Goal: Communication & Community: Answer question/provide support

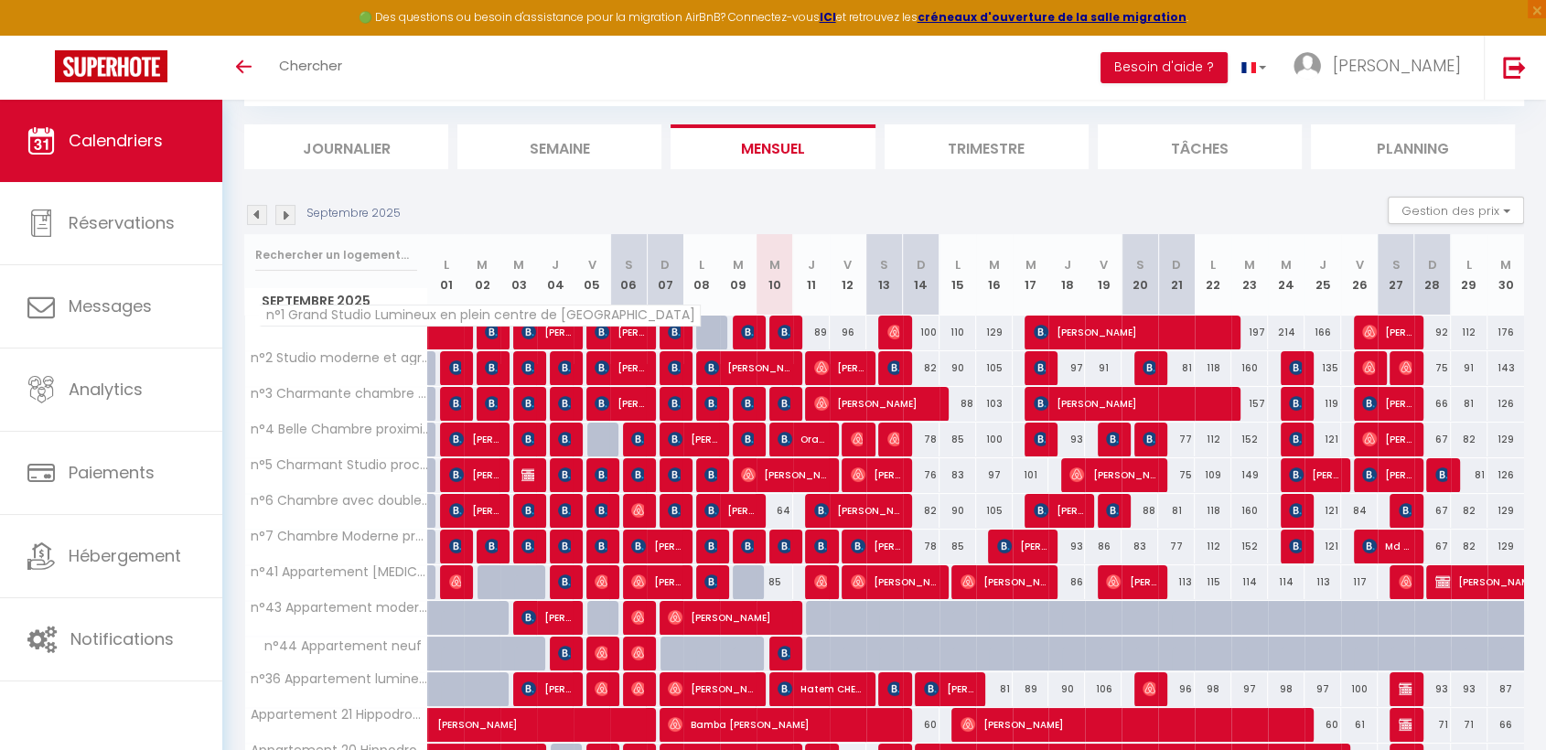
scroll to position [203, 0]
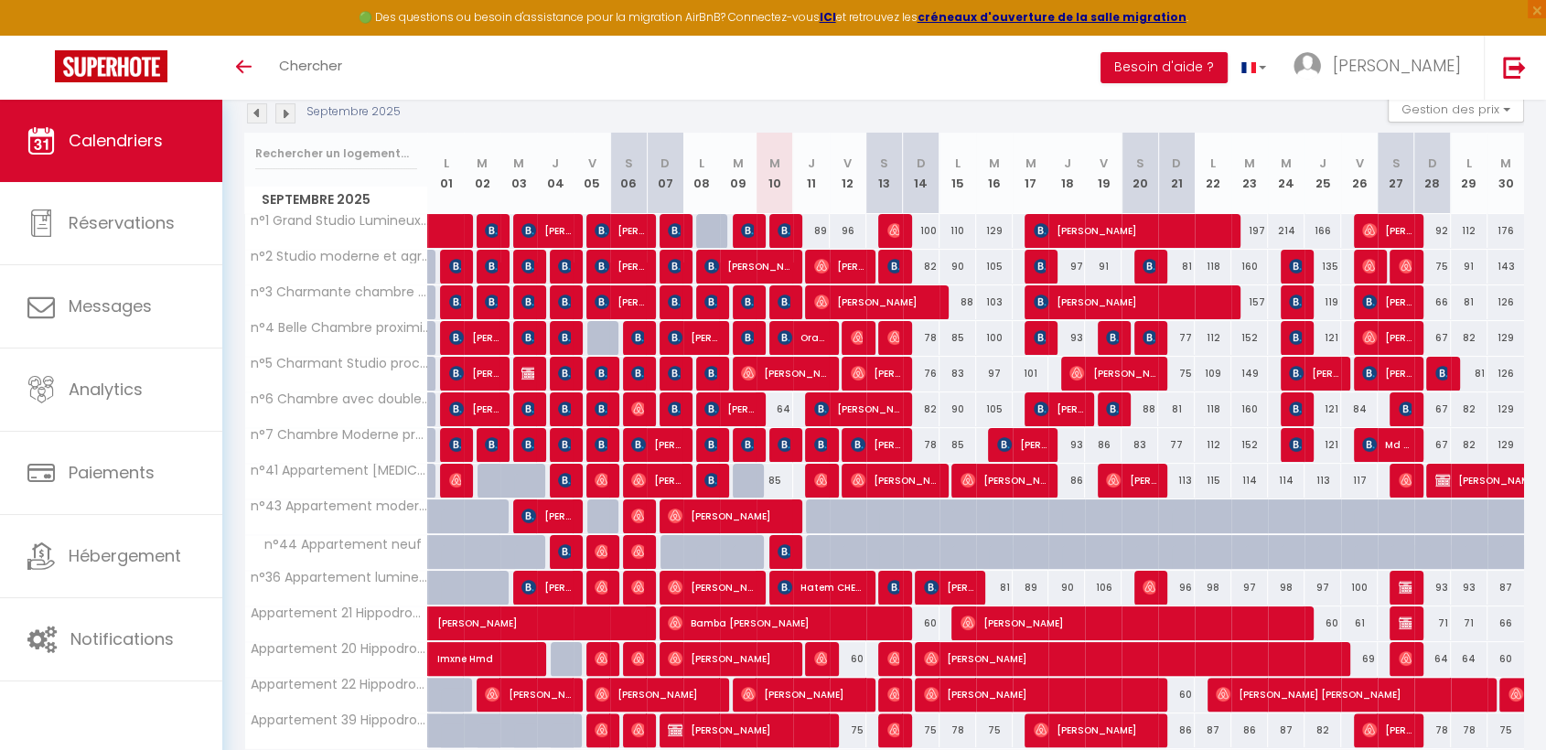
click at [286, 112] on img at bounding box center [285, 113] width 20 height 20
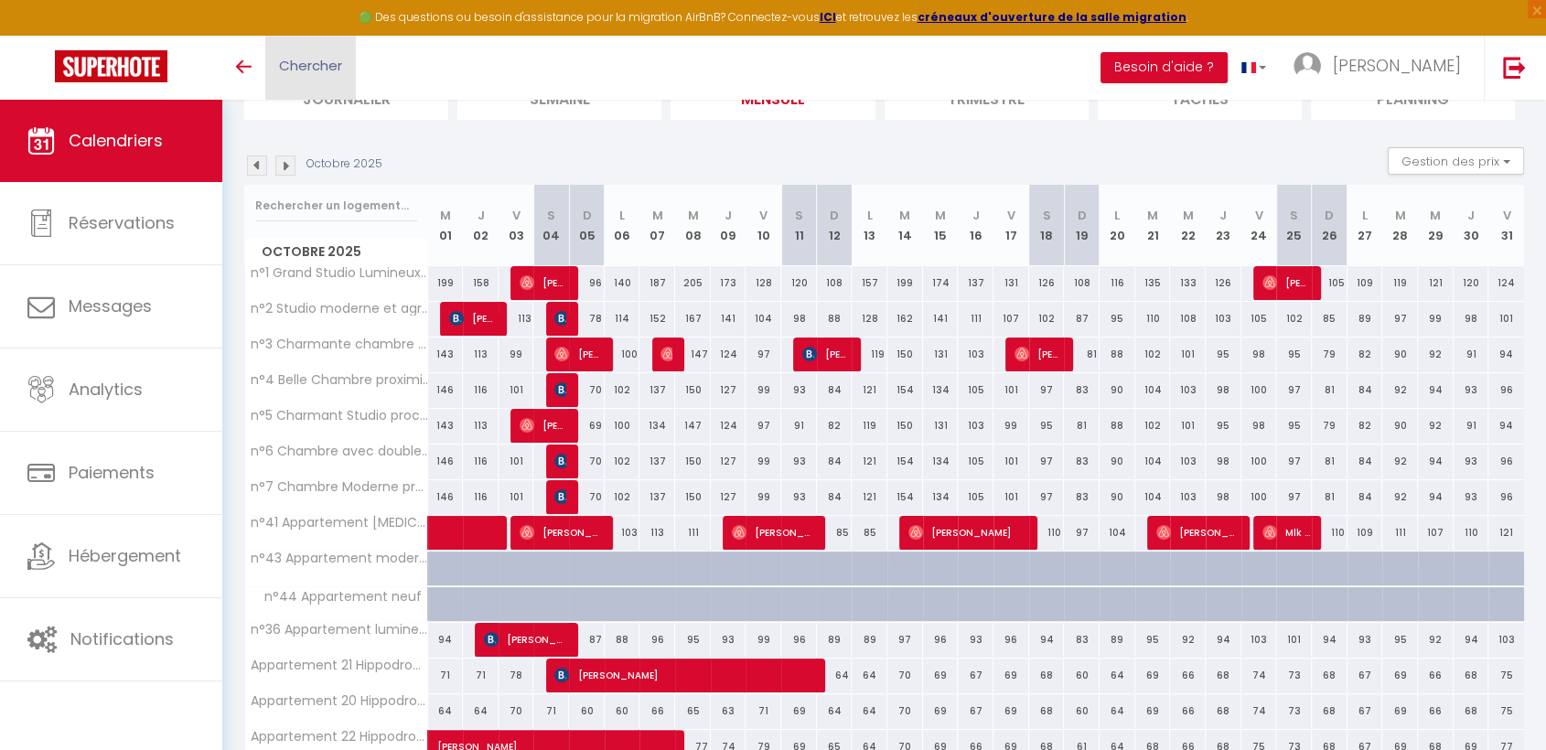
scroll to position [72, 0]
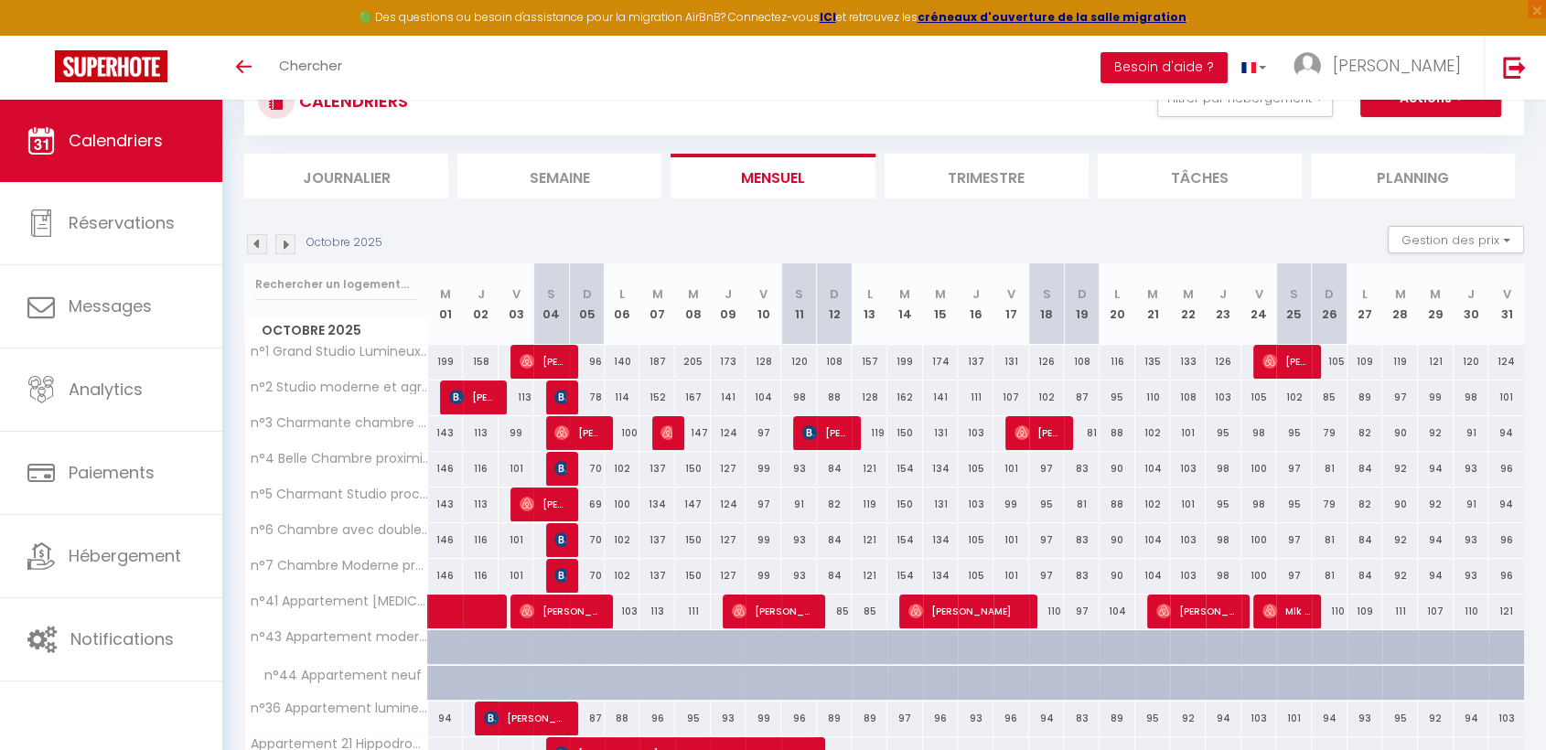
click at [256, 244] on img at bounding box center [257, 244] width 20 height 20
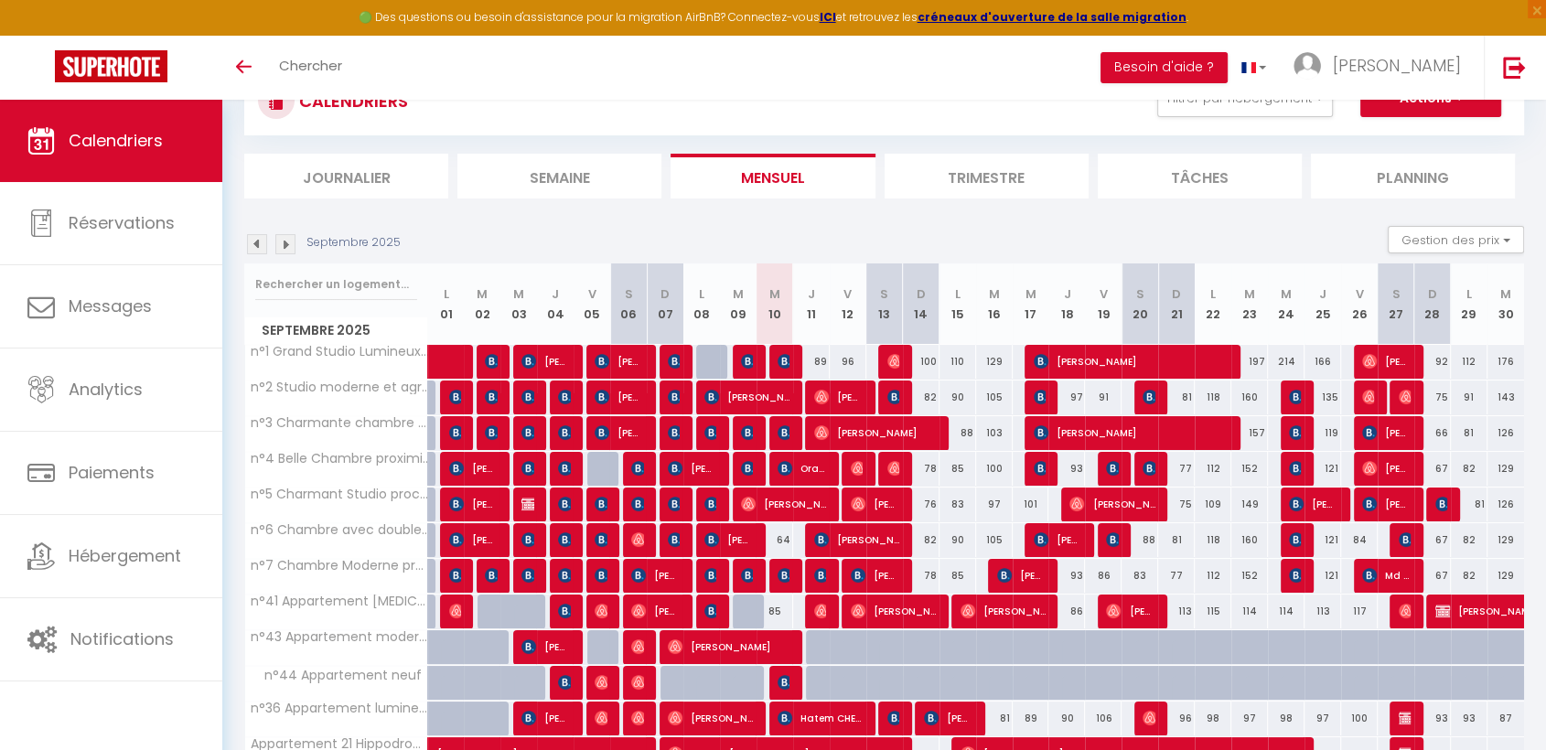
click at [257, 248] on img at bounding box center [257, 244] width 20 height 20
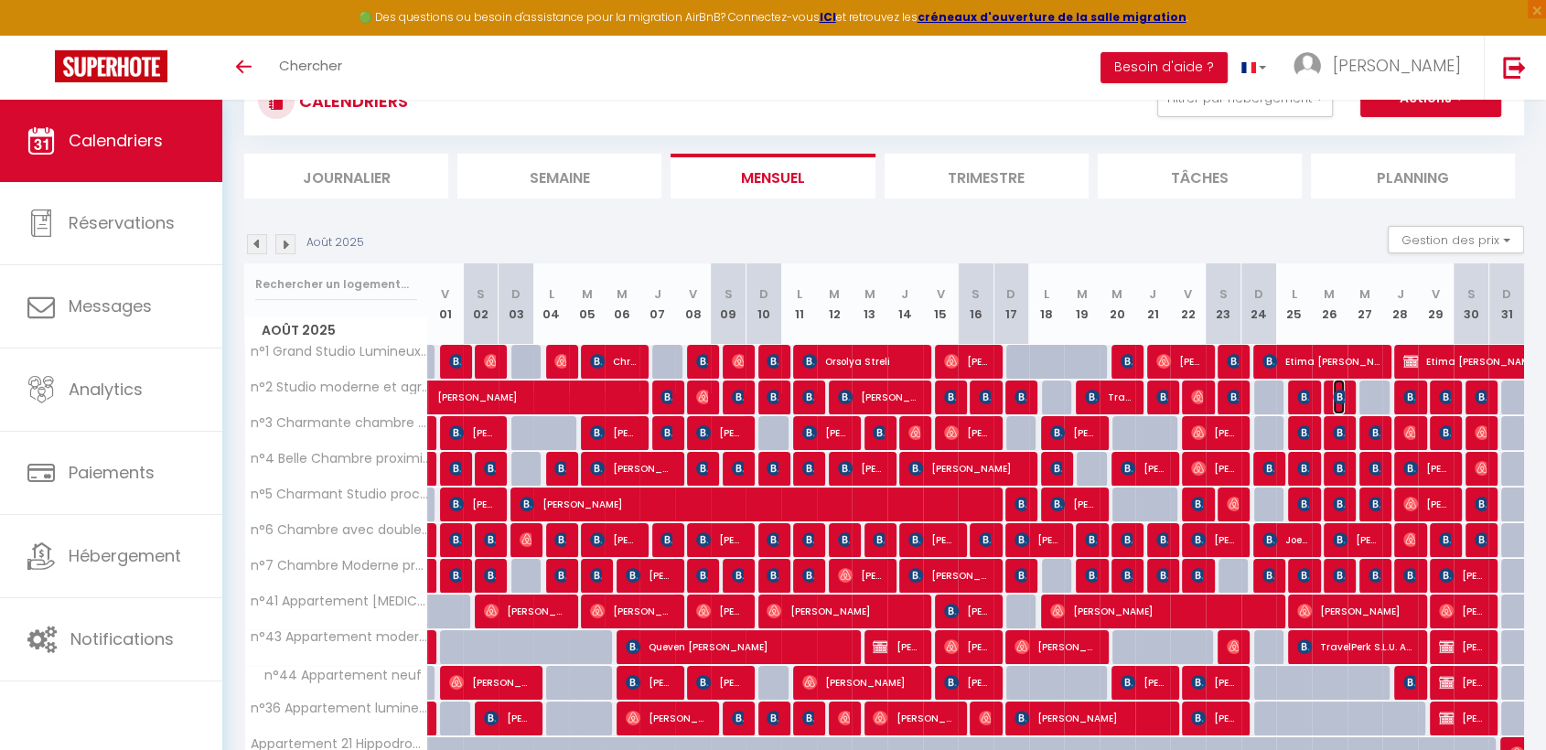
click at [1340, 400] on img at bounding box center [1340, 397] width 15 height 15
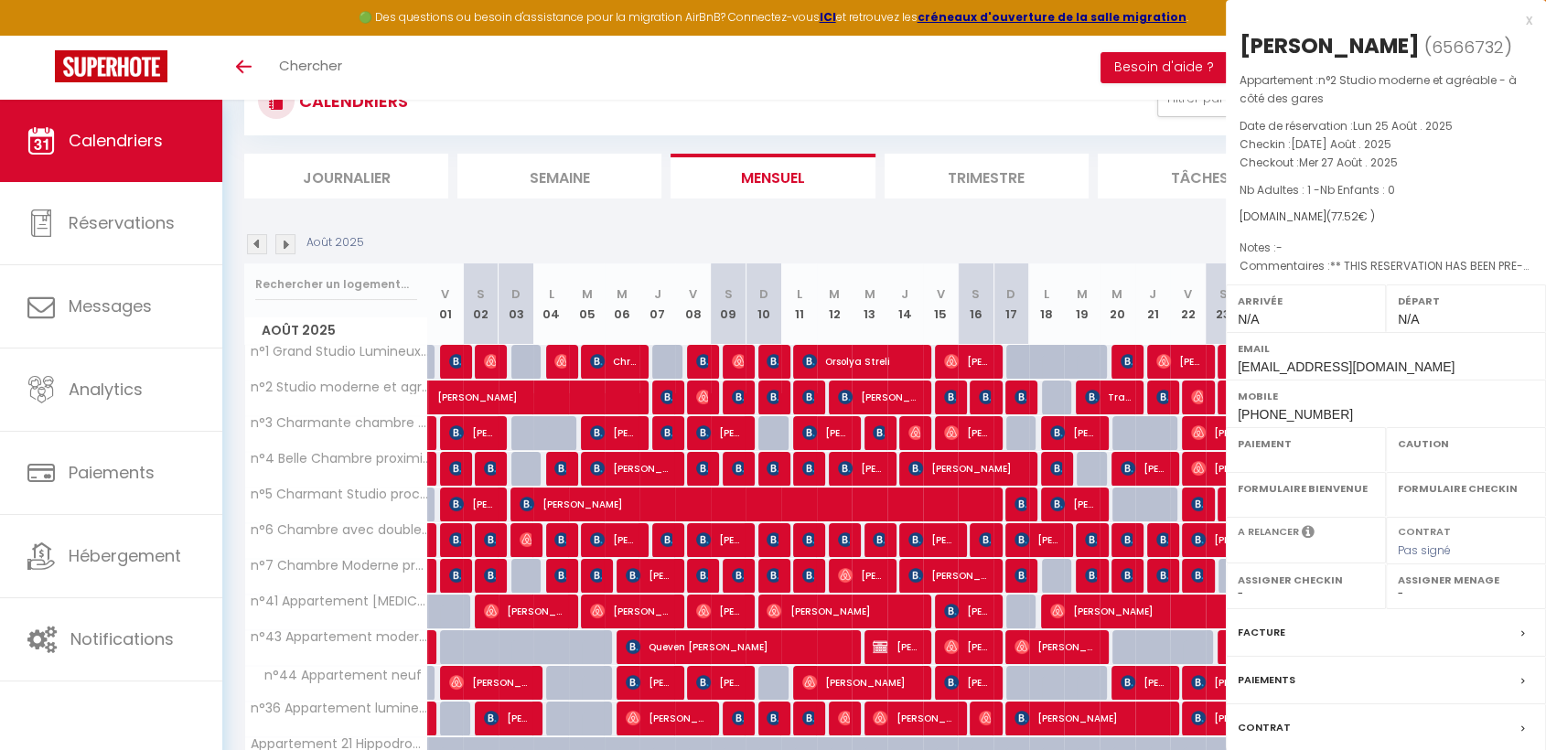
select select "OK"
select select "KO"
select select "0"
select select "1"
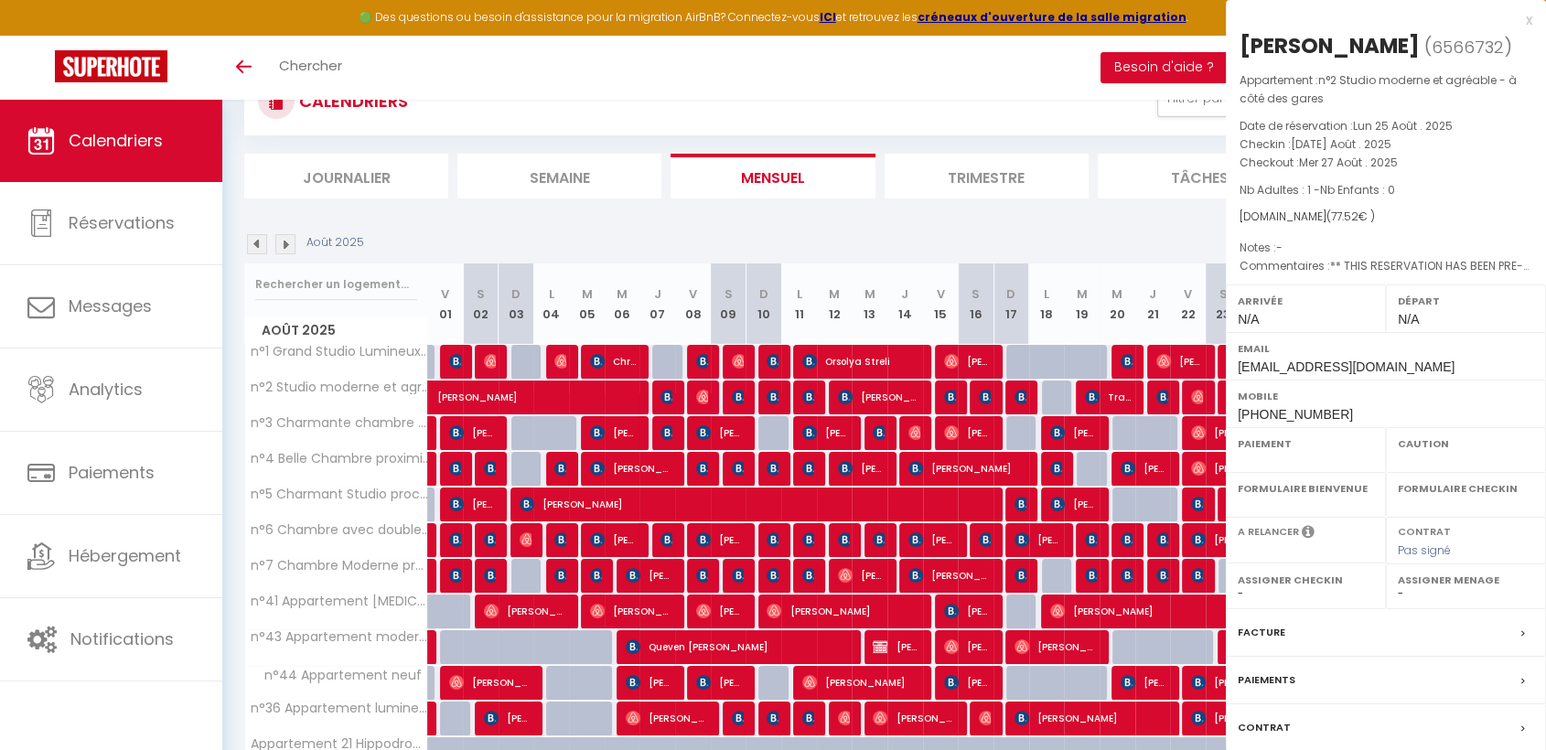
select select
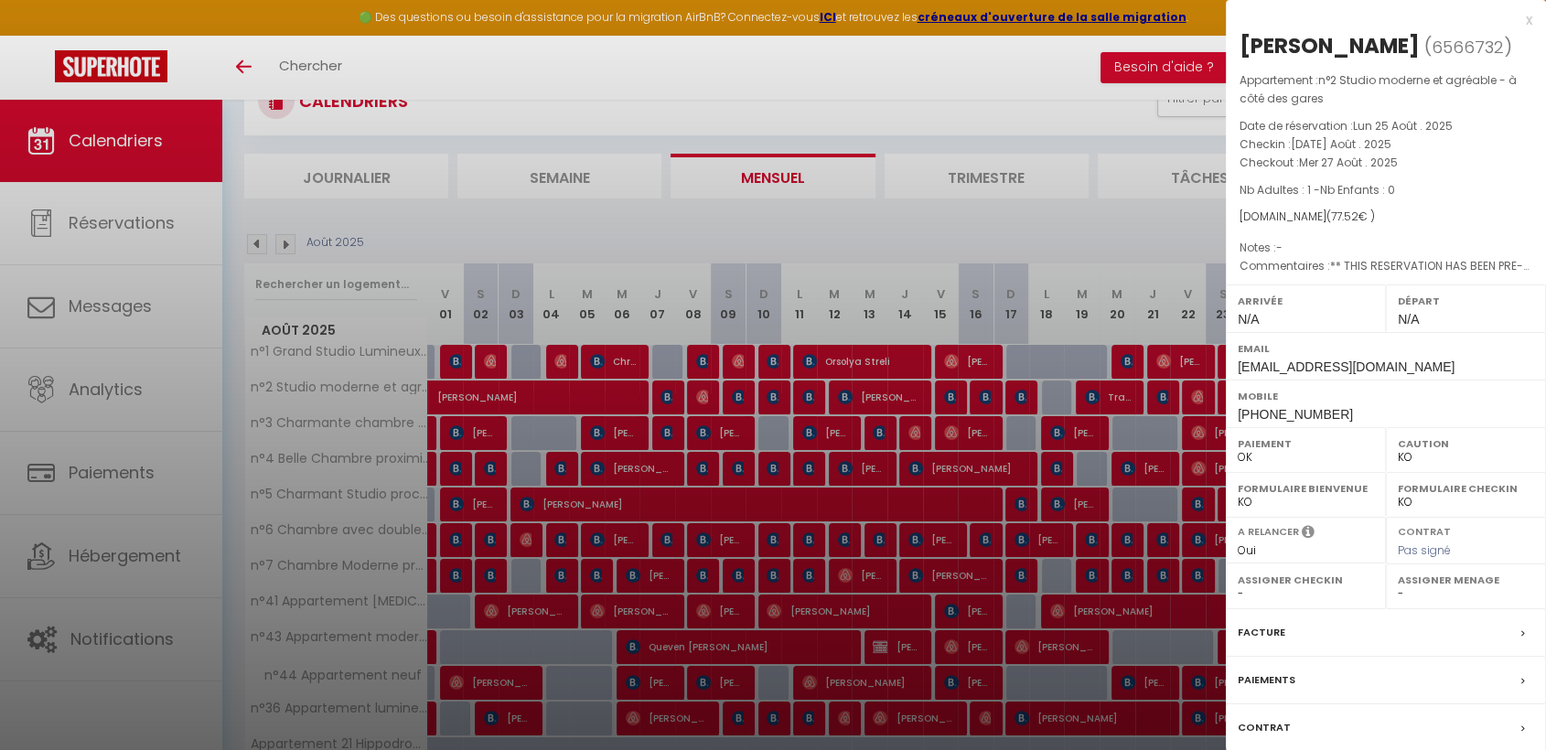
click at [1273, 627] on label "Facture" at bounding box center [1262, 632] width 48 height 19
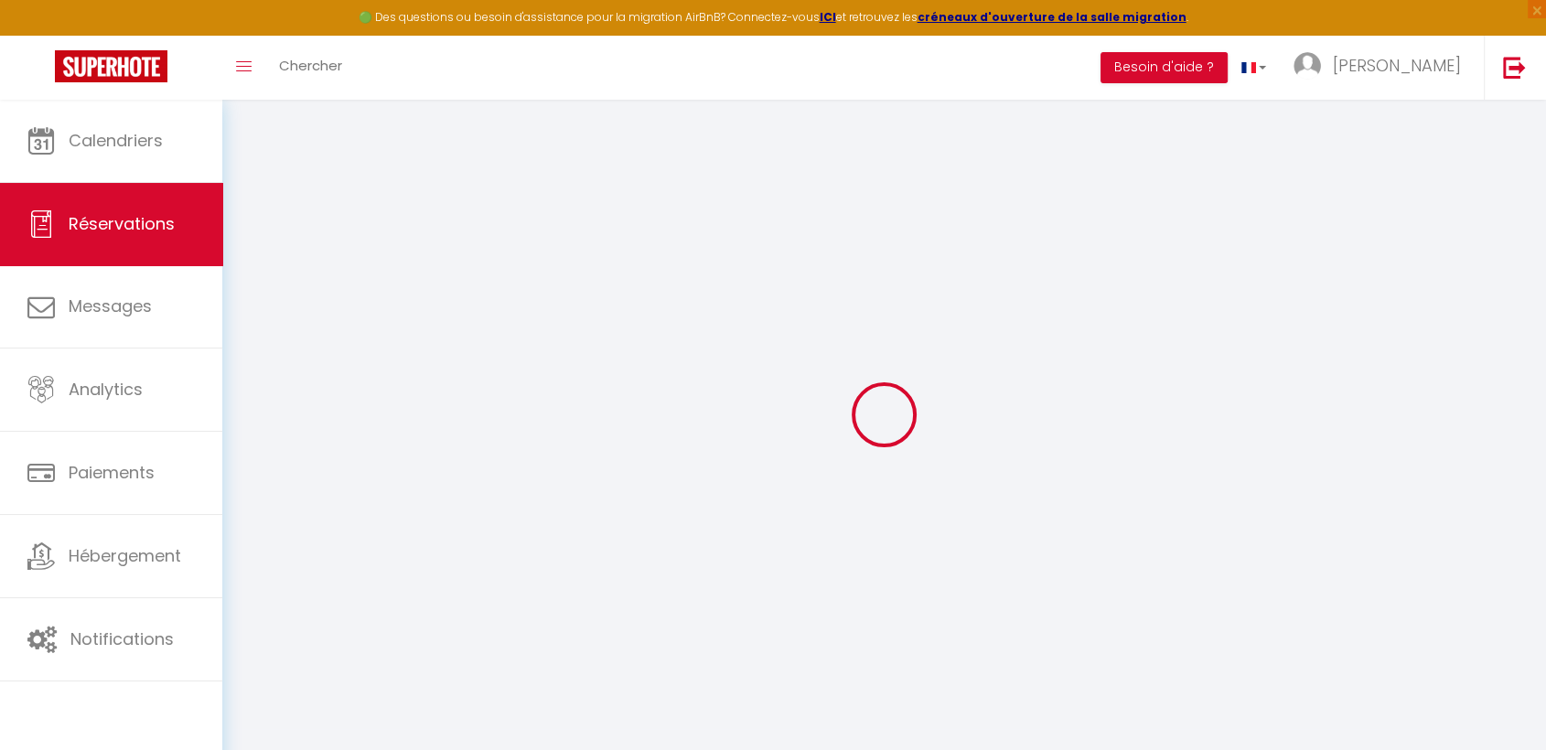
type input "Jean"
type input "De Guerre"
type input "jguerr.741712@guest.booking.com"
type input "+33615439688"
type input "69001"
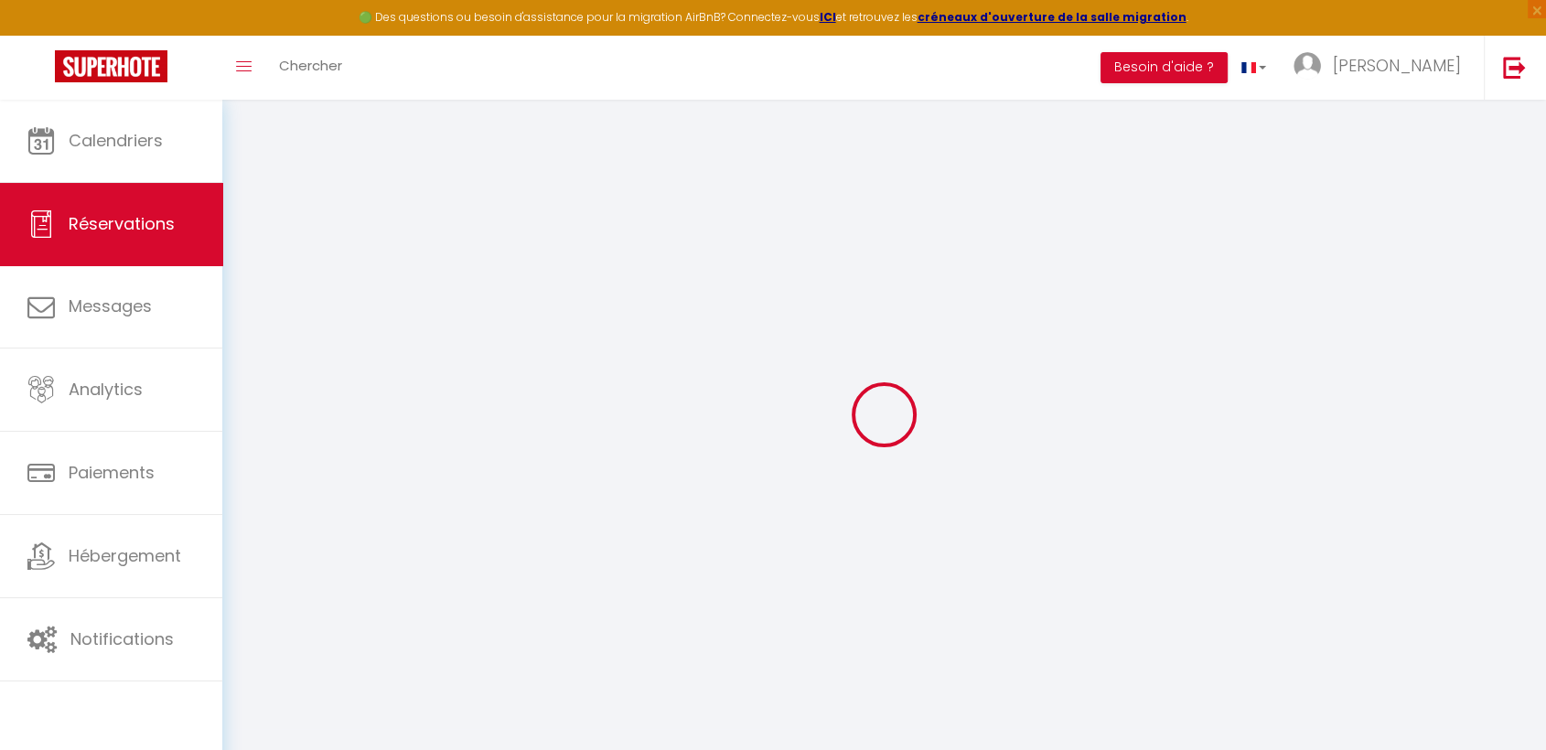
type input "12 Montée St Sébastien"
type input "Lyon"
select select "FR"
type input "12.61"
type input "1.09"
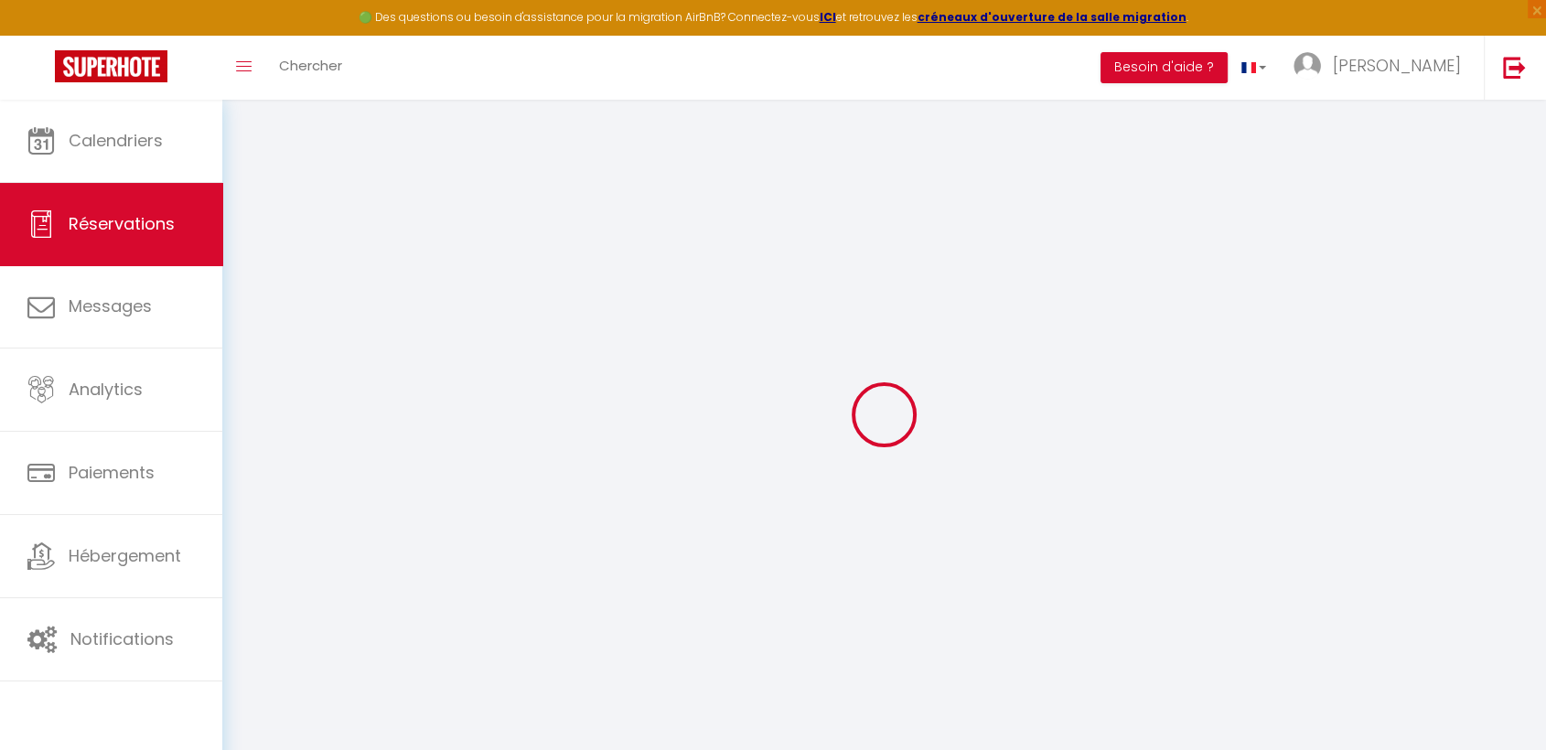
select select "19700"
select select "1"
select select
type input "1"
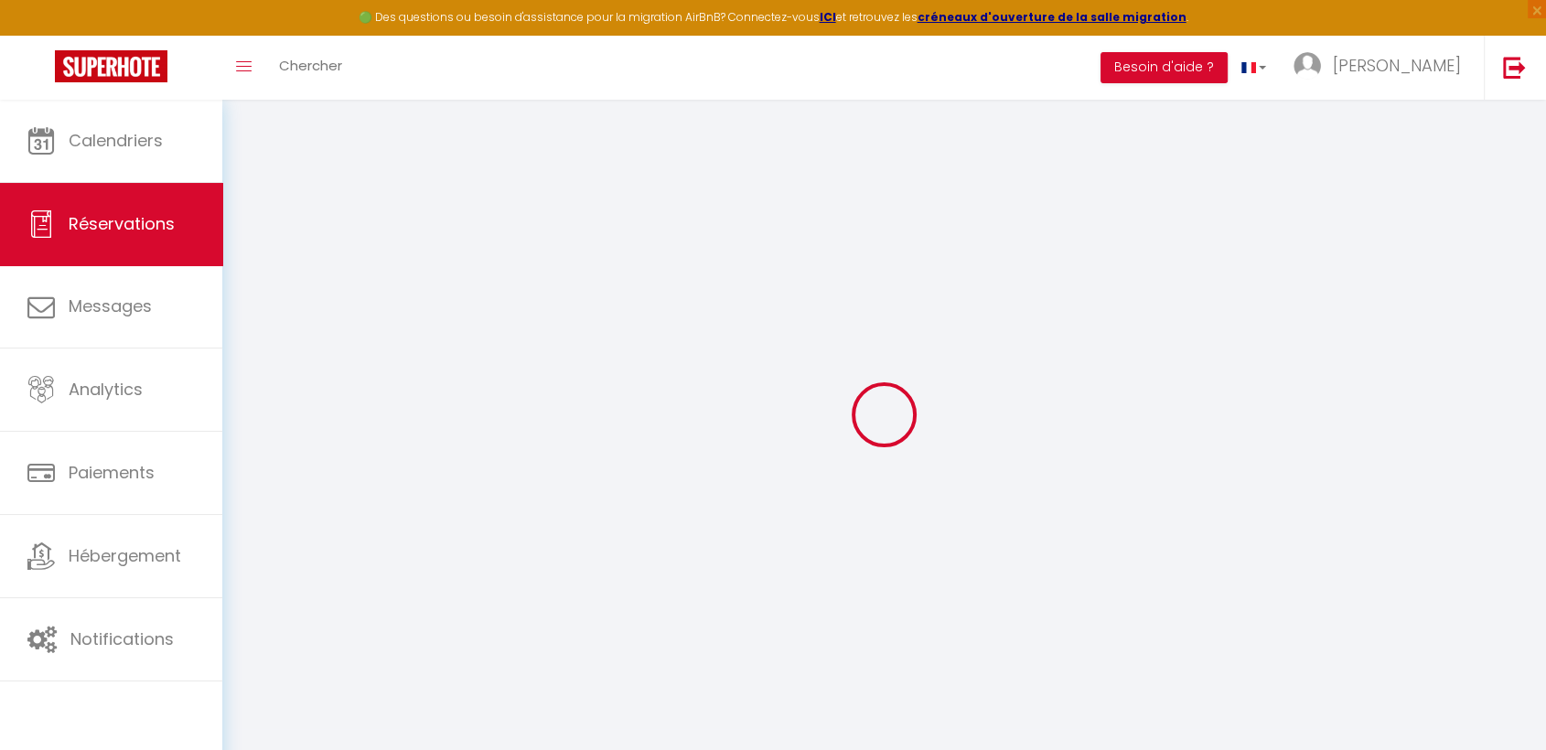
select select "12"
select select
type input "74.16"
checkbox input "false"
type input "0"
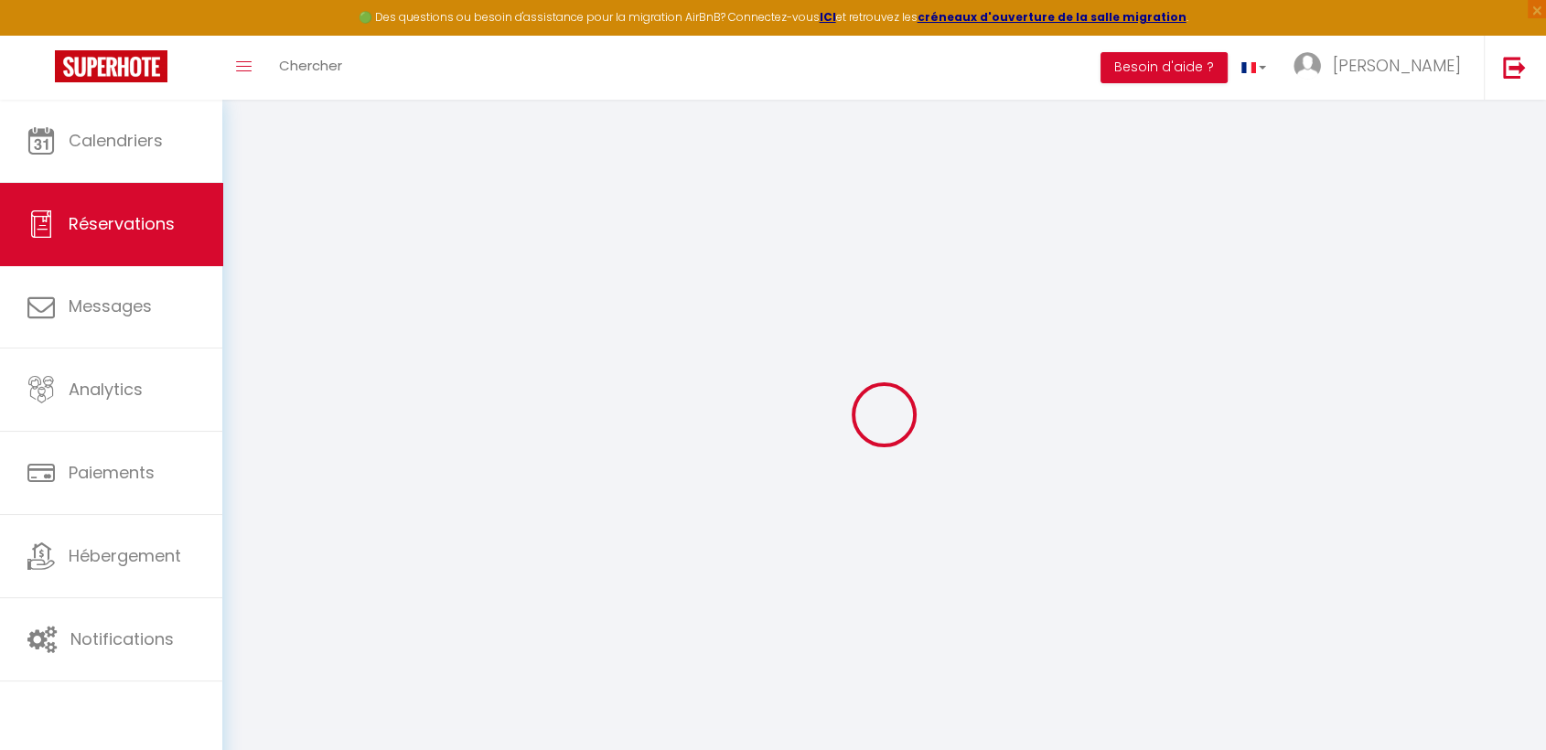
select select "2"
type input "0"
select select
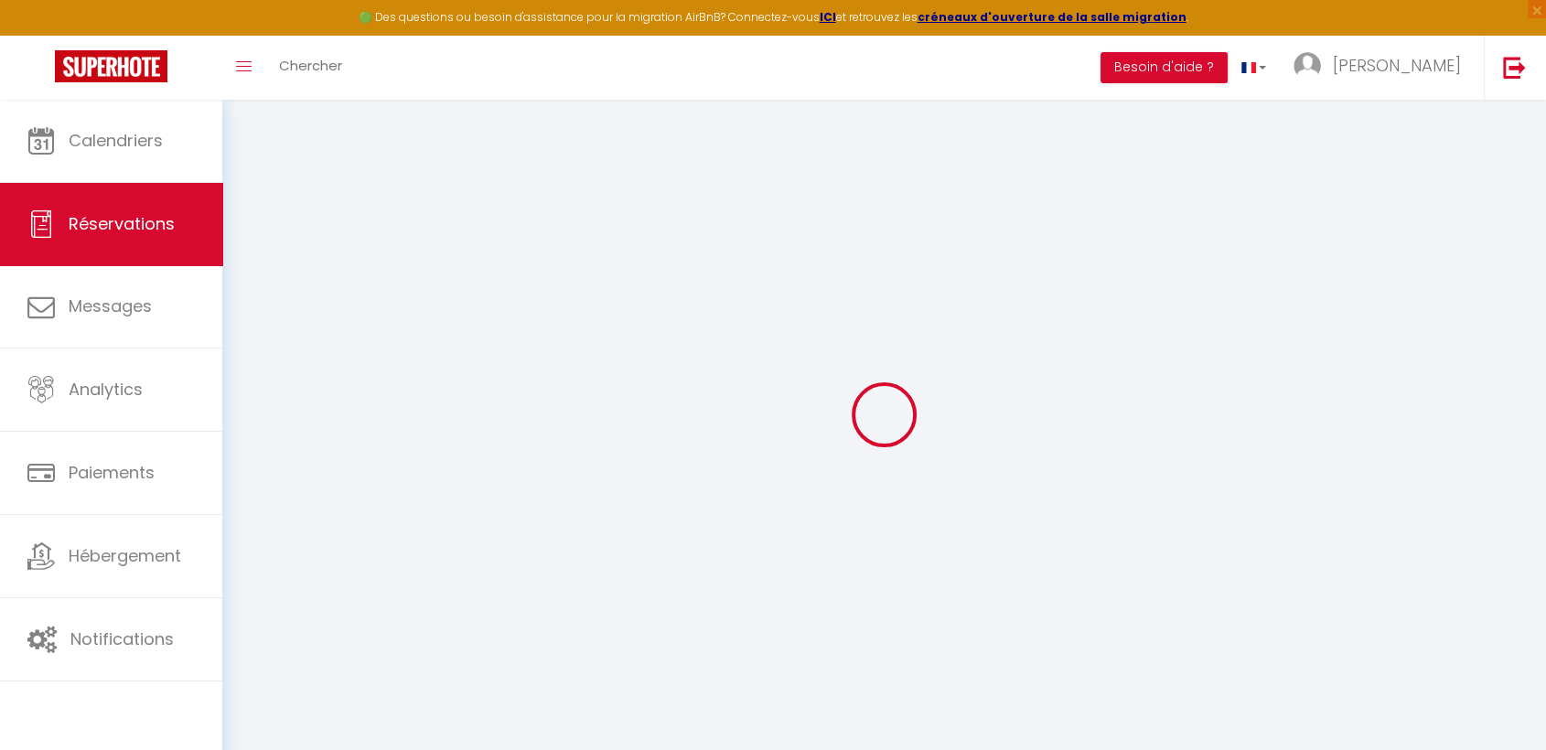
select select
select select "14"
checkbox input "false"
select select
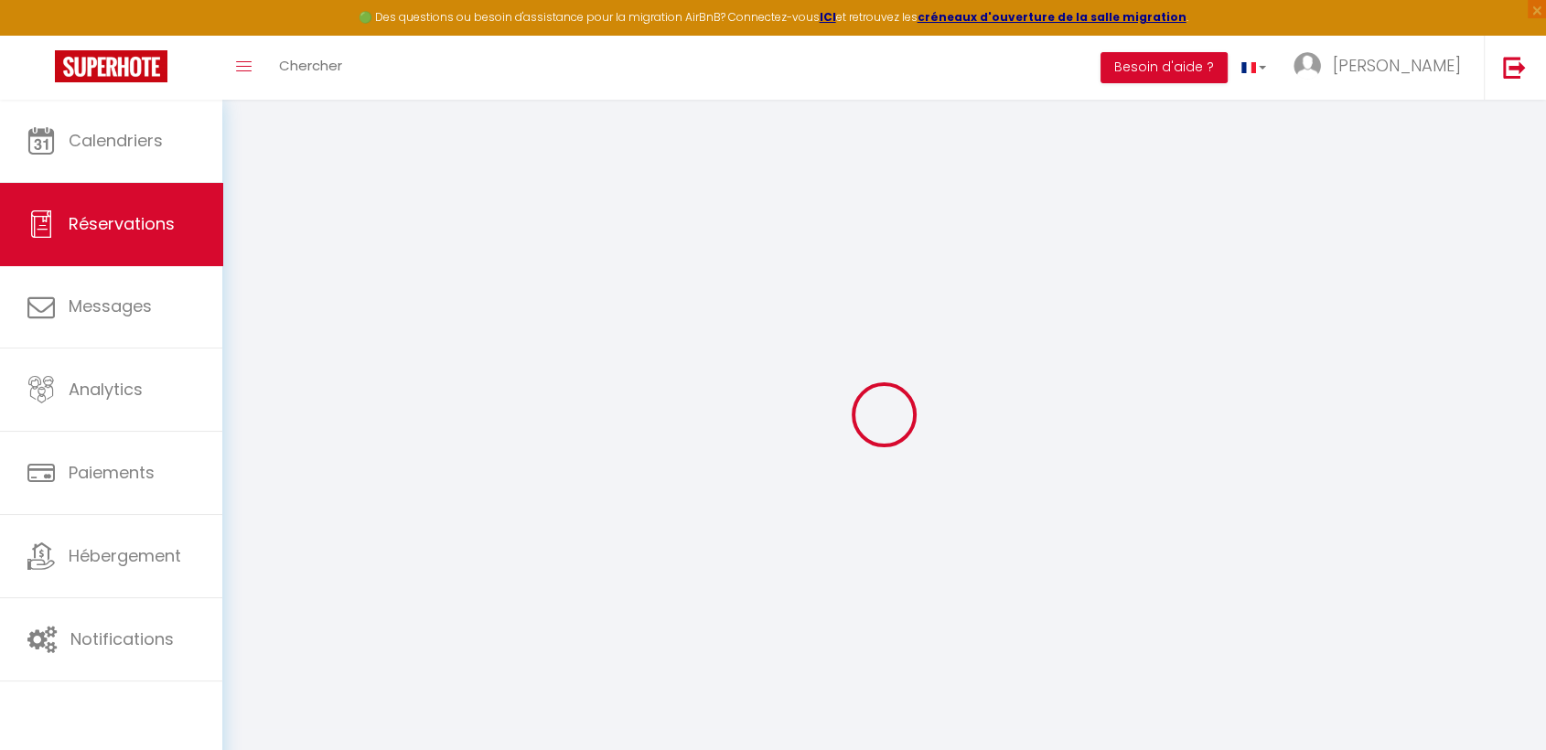
checkbox input "false"
select select
checkbox input "false"
type textarea "** THIS RESERVATION HAS BEEN PRE-PAID ** BOOKING NOTE : Payment charge is EUR 1…"
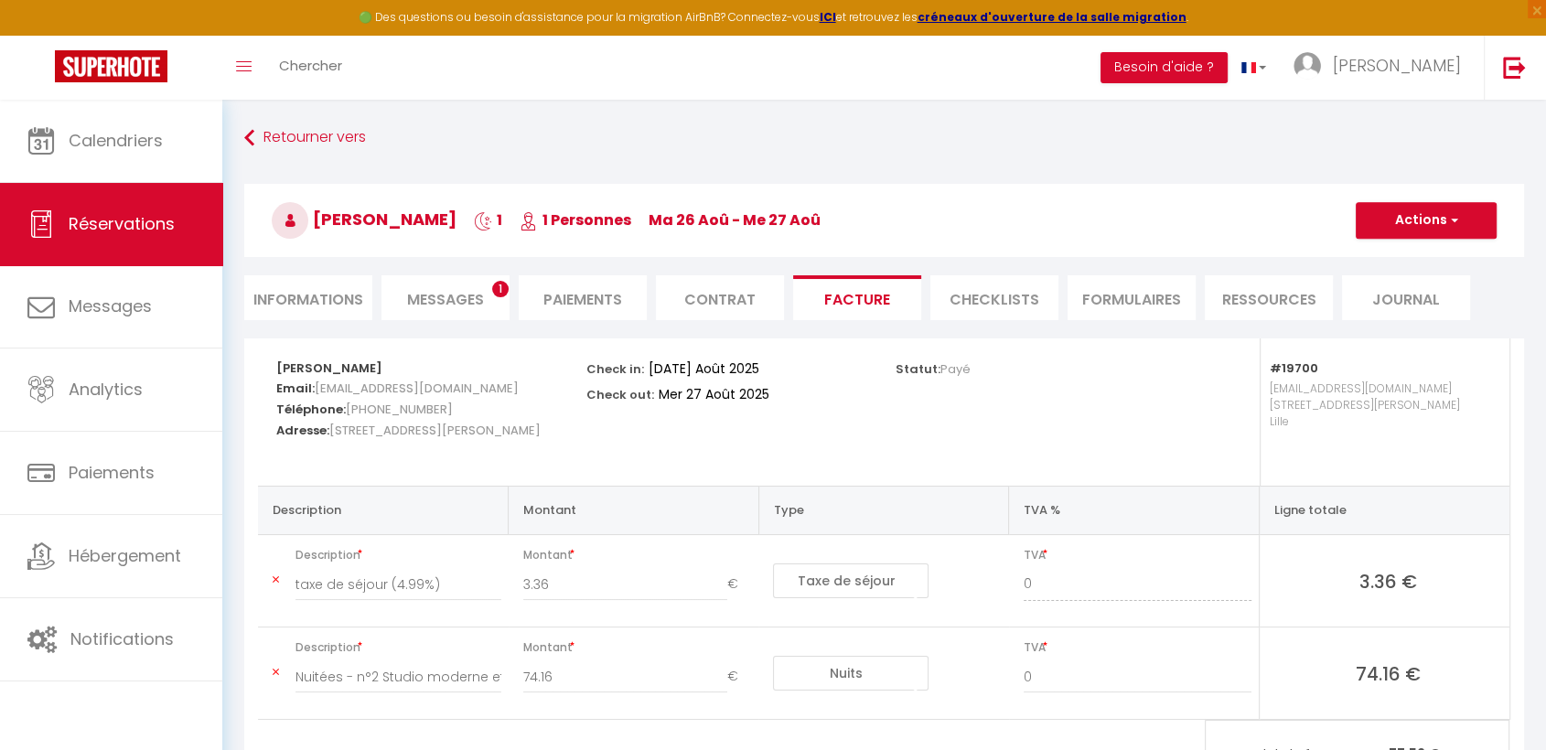
click at [300, 293] on li "Informations" at bounding box center [308, 297] width 128 height 45
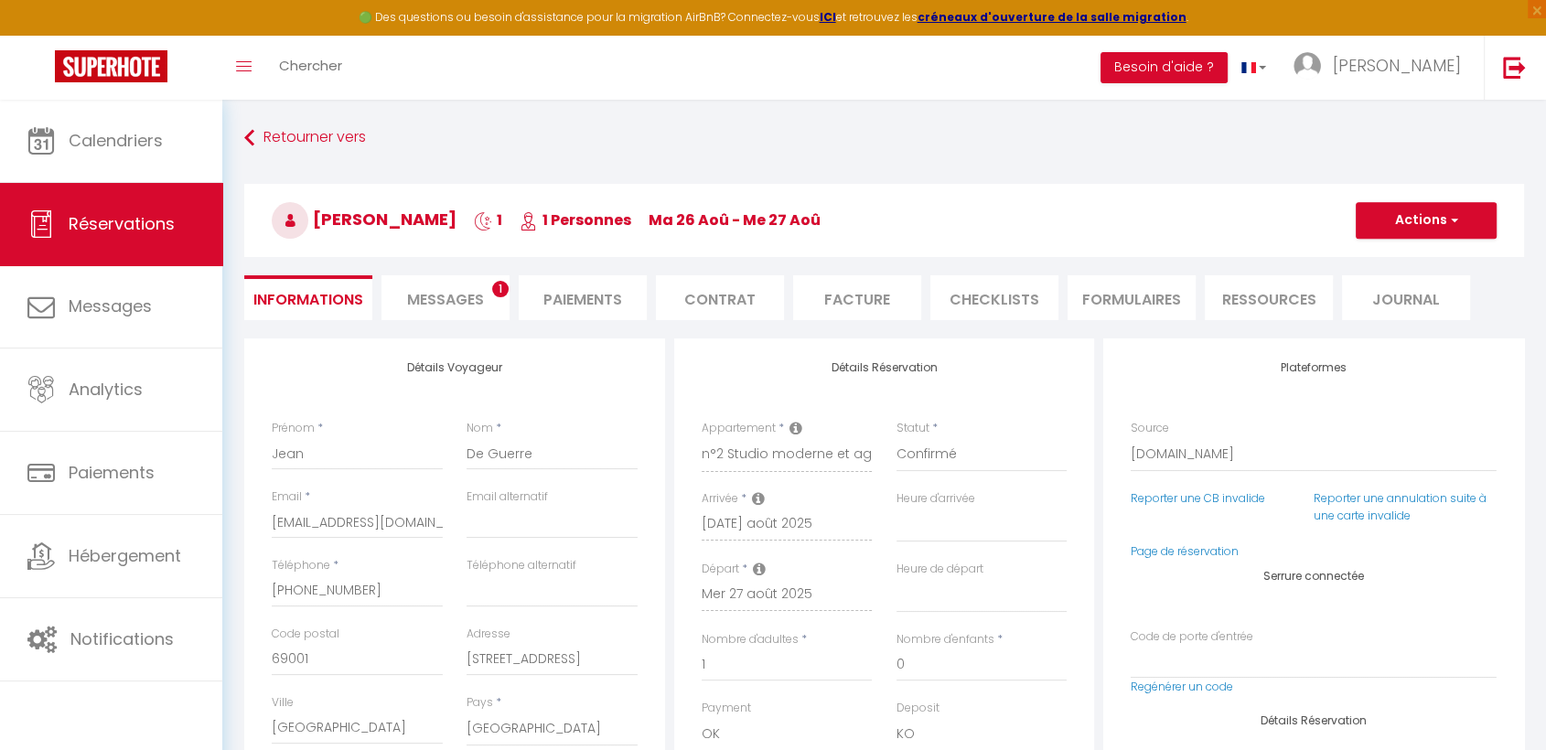
select select
click at [849, 299] on li "Facture" at bounding box center [857, 297] width 128 height 45
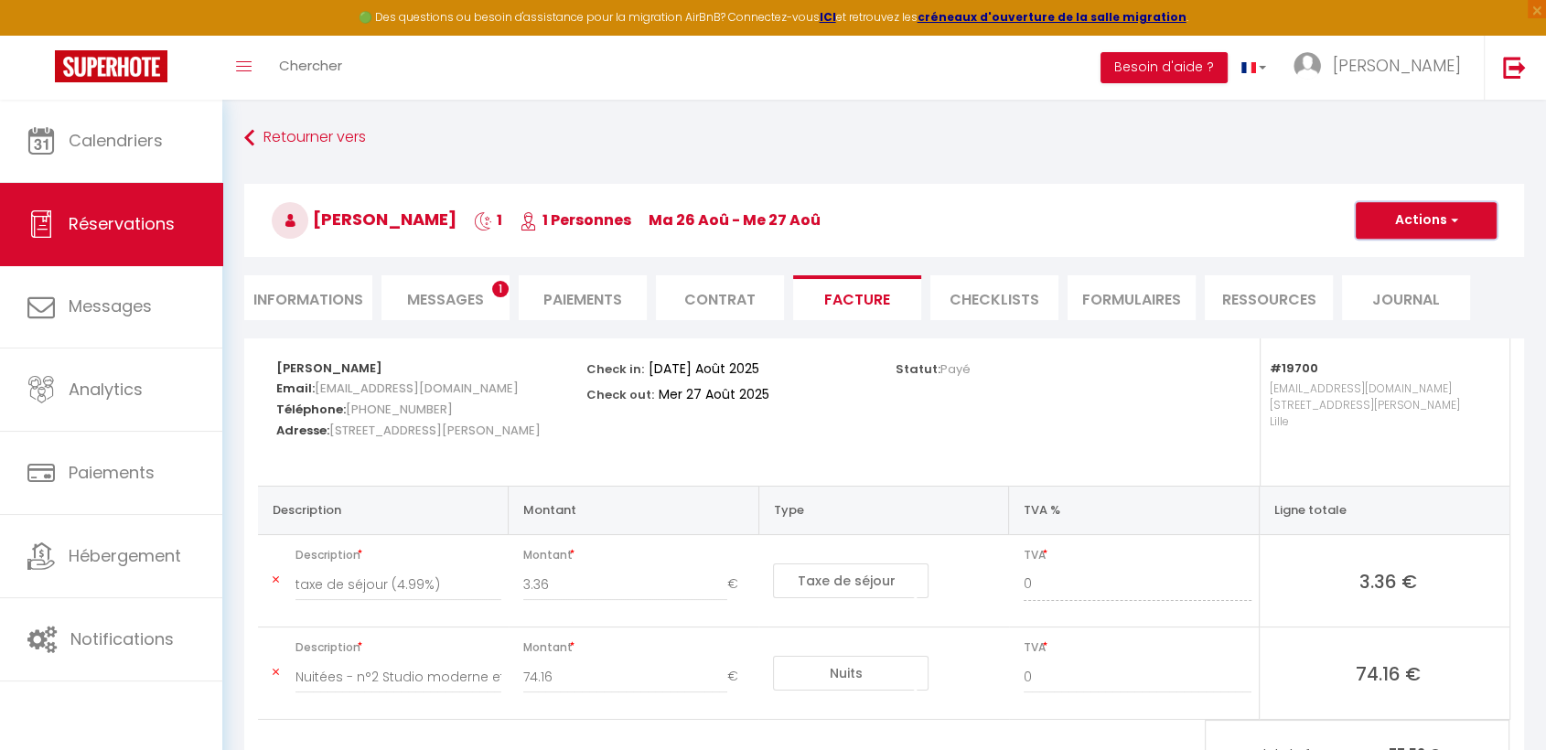
click at [1430, 231] on button "Actions" at bounding box center [1426, 220] width 141 height 37
click at [1412, 309] on link "Envoyer la facture" at bounding box center [1413, 308] width 154 height 24
type input "jguerr.741712@guest.booking.com"
select select "fr"
type input "Votre facture 6566732 - n°2 Studio moderne et agréable - à côté des gares"
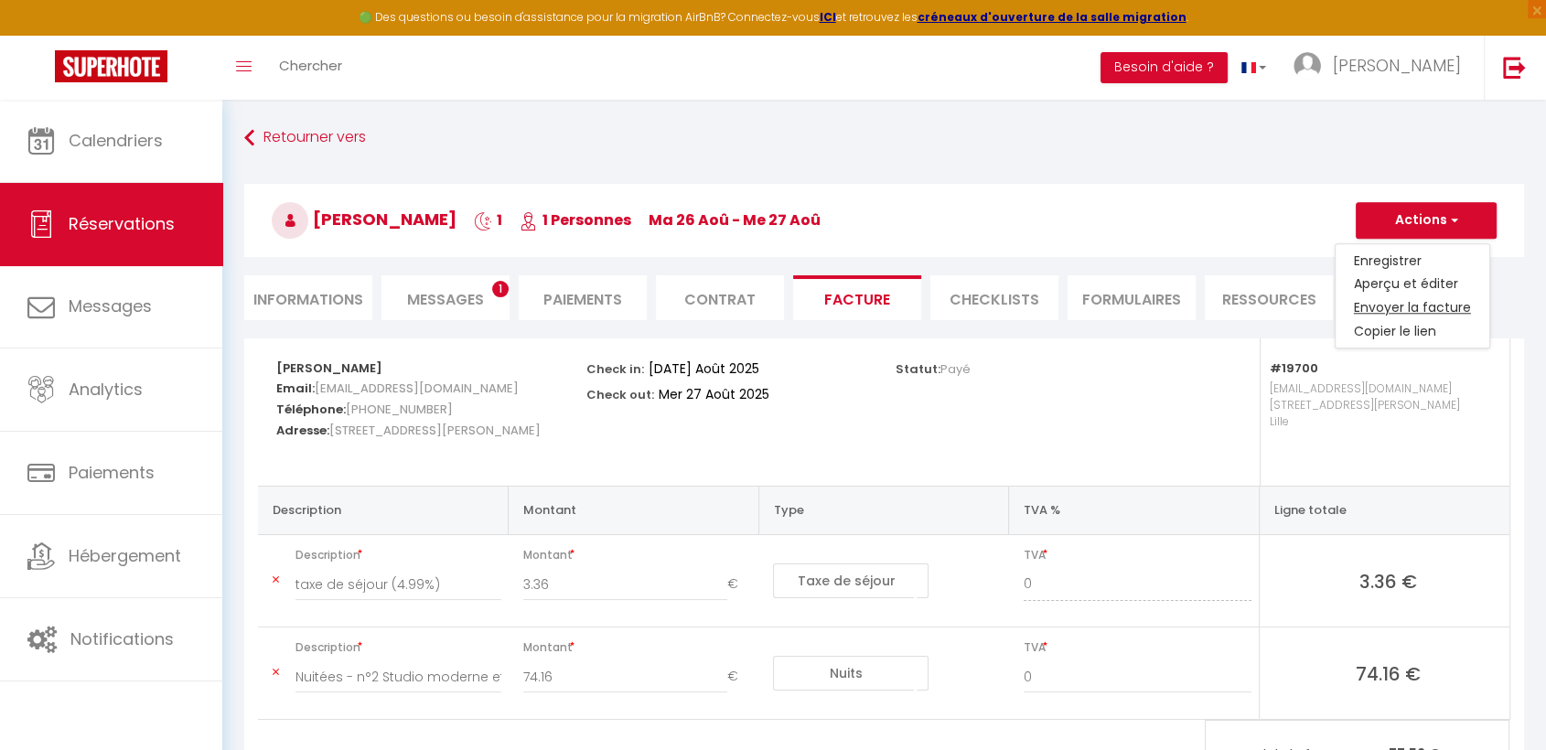
type textarea "Bonjour, Voici le lien pour télécharger votre facture : https://superhote.com/a…"
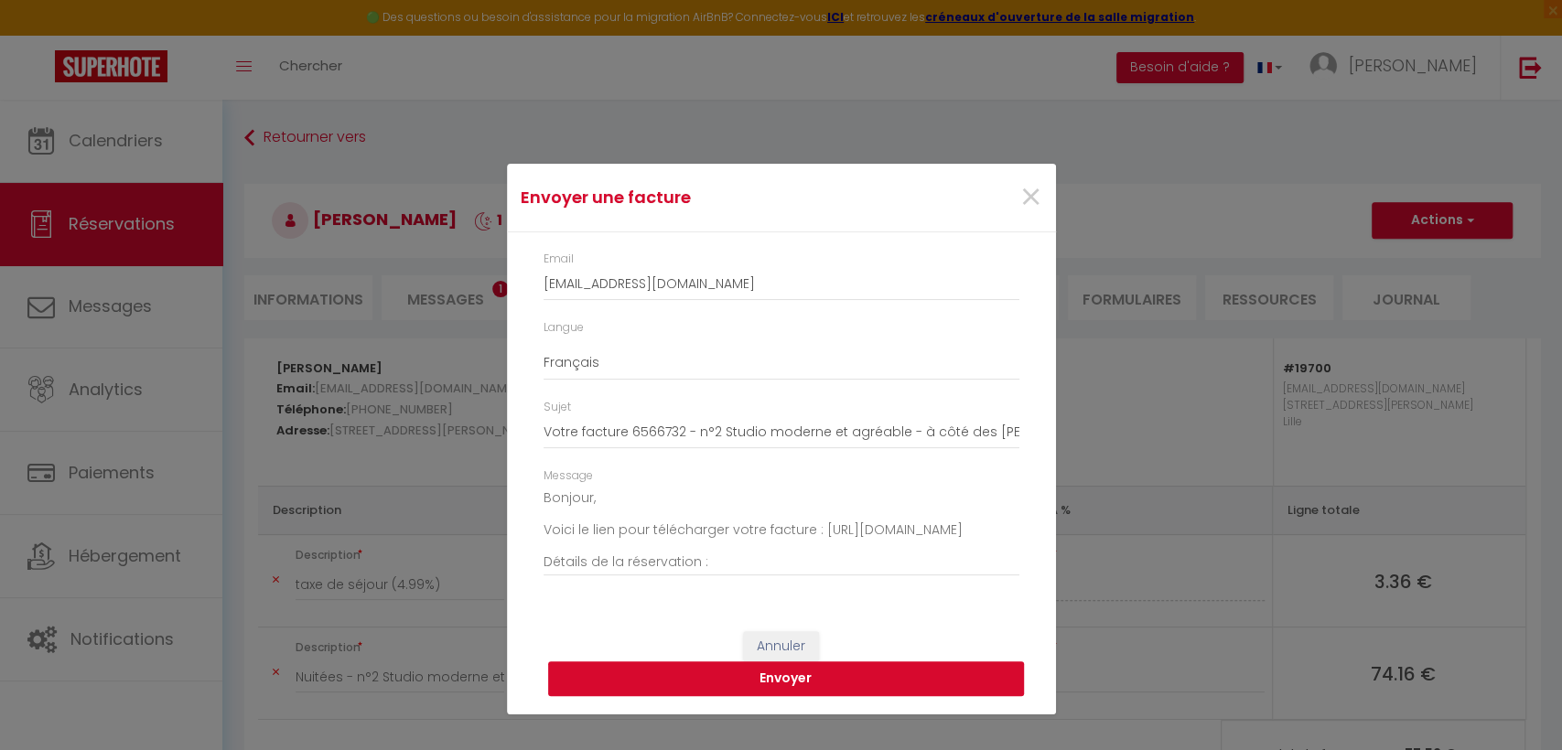
click at [733, 675] on button "Envoyer" at bounding box center [786, 679] width 476 height 35
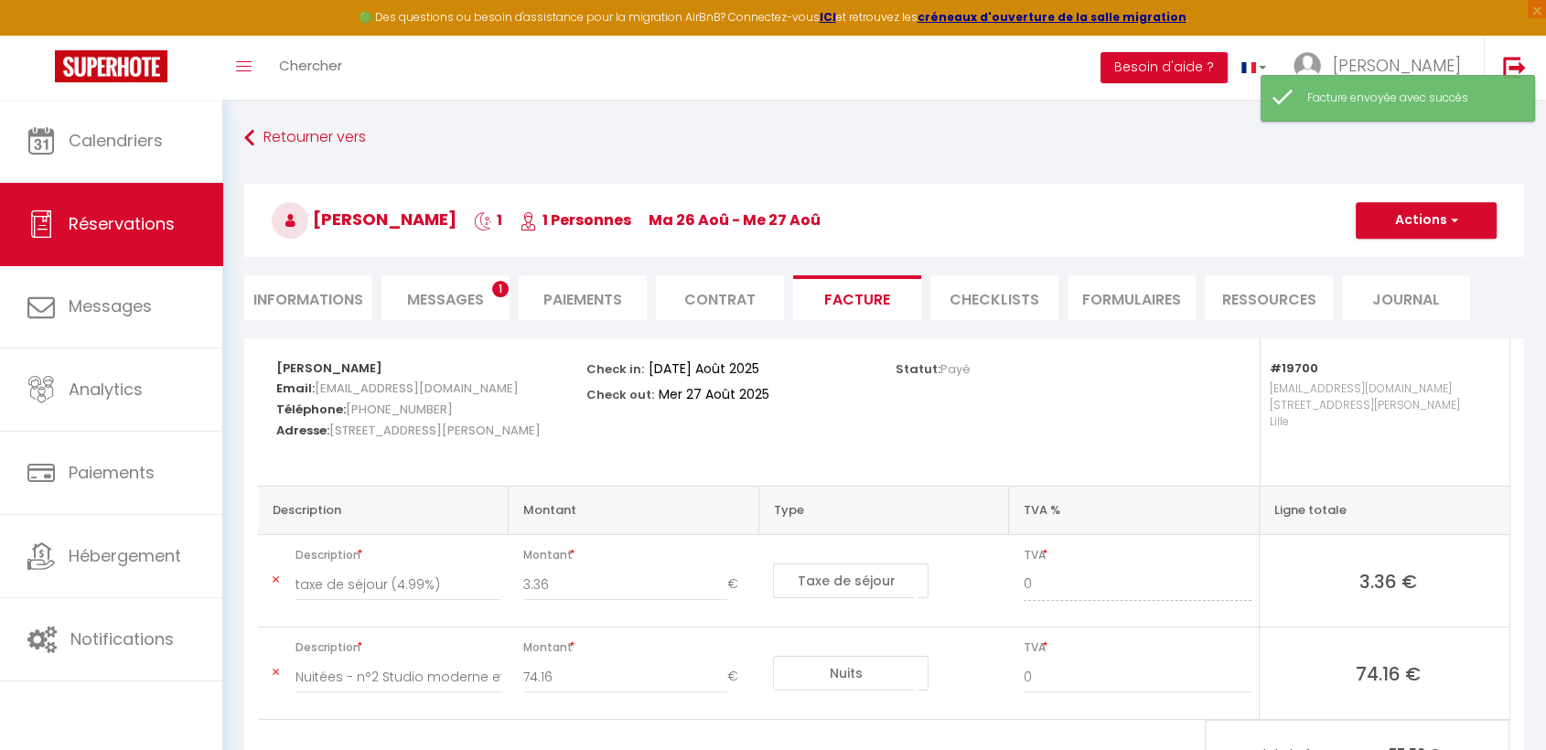
click at [408, 296] on span "Messages" at bounding box center [445, 299] width 77 height 21
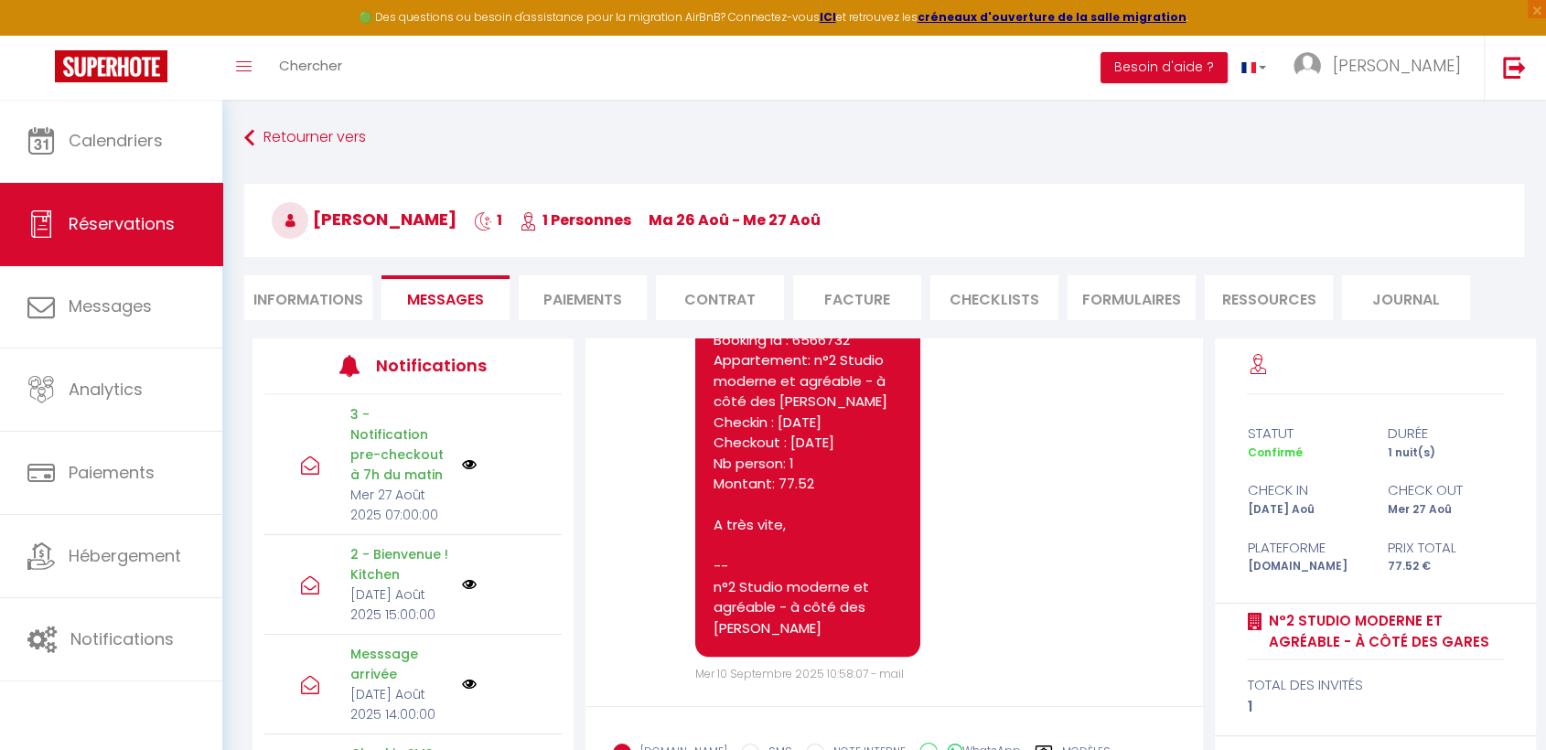
scroll to position [9331, 0]
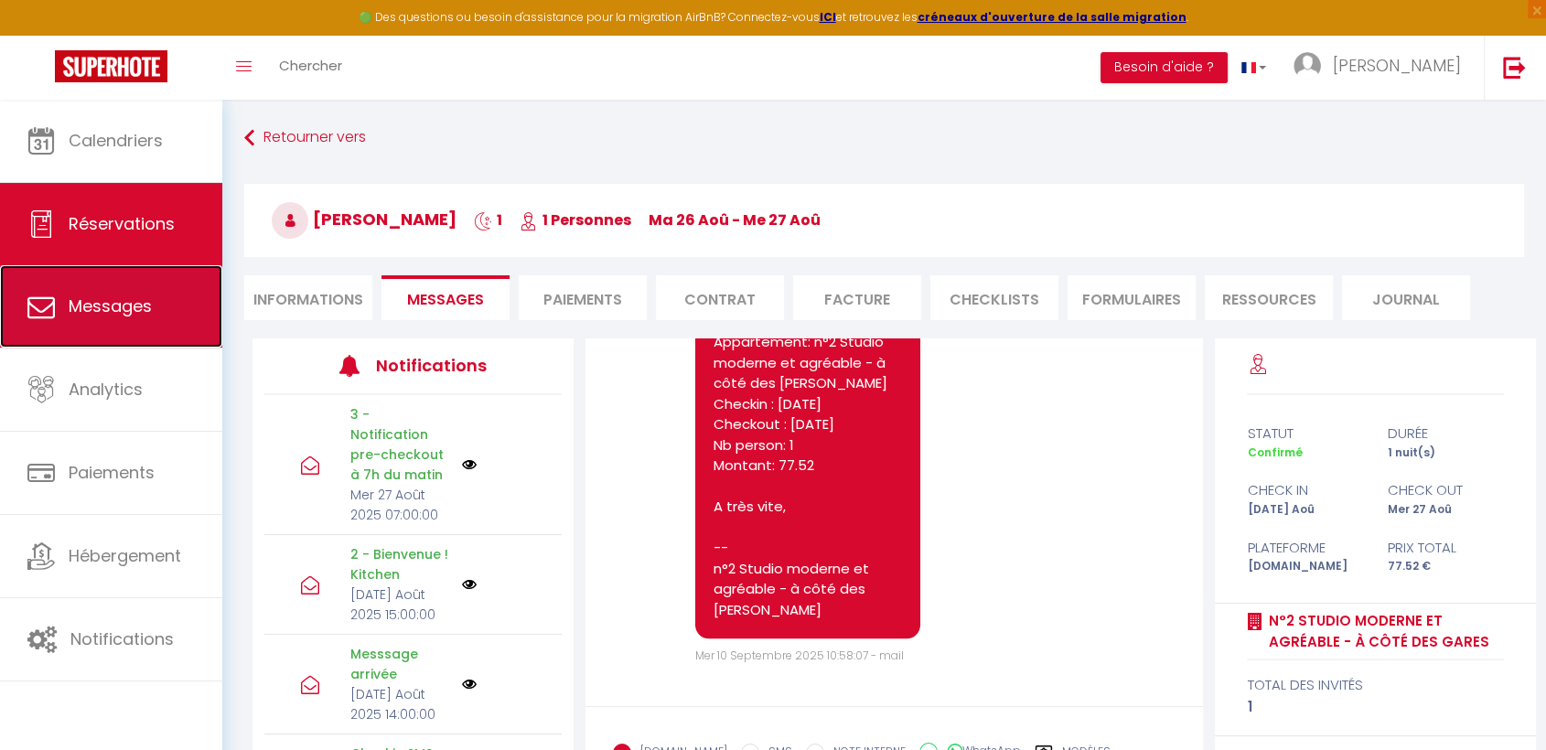
click at [75, 302] on span "Messages" at bounding box center [110, 306] width 83 height 23
select select "message"
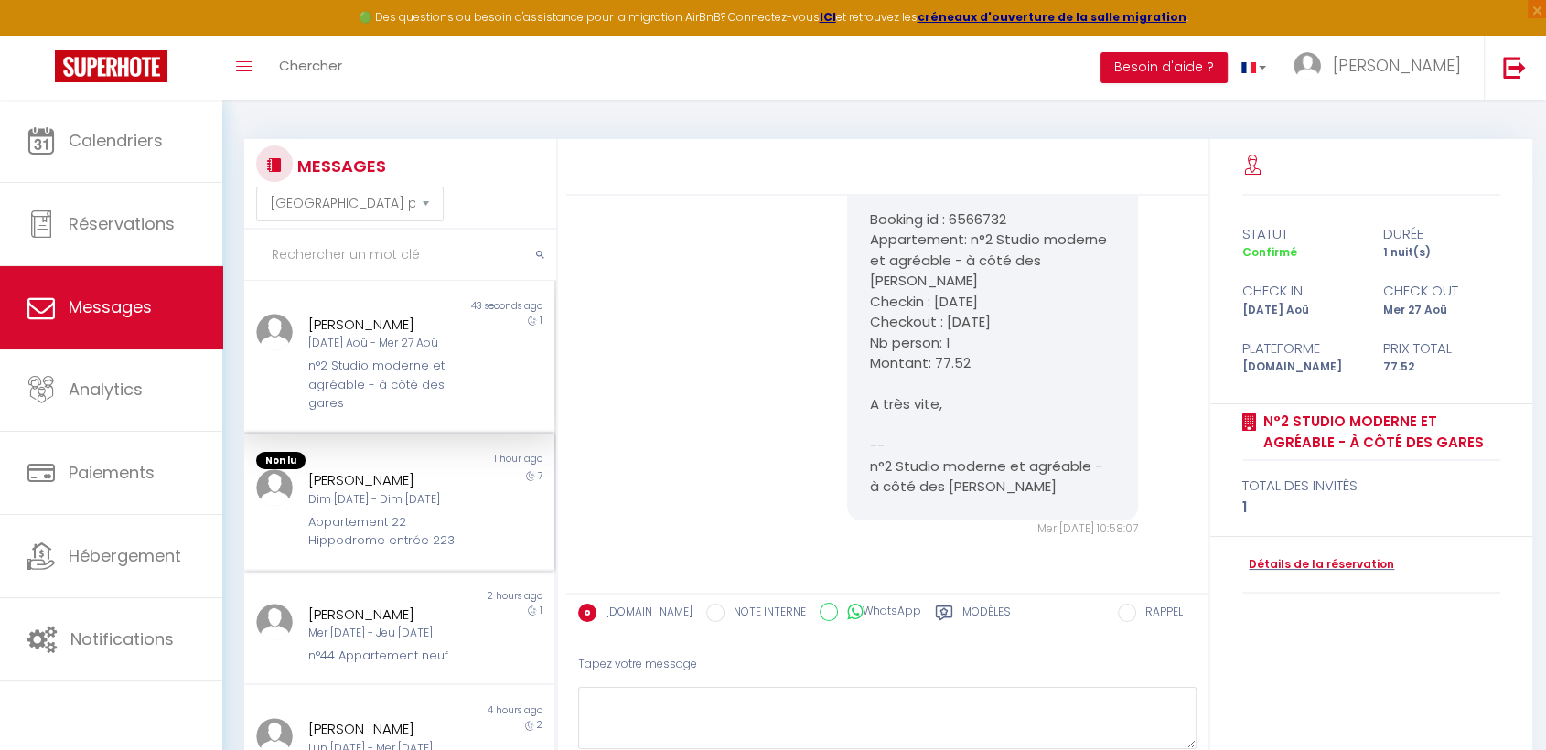
click at [359, 467] on div "Non lu" at bounding box center [322, 461] width 156 height 18
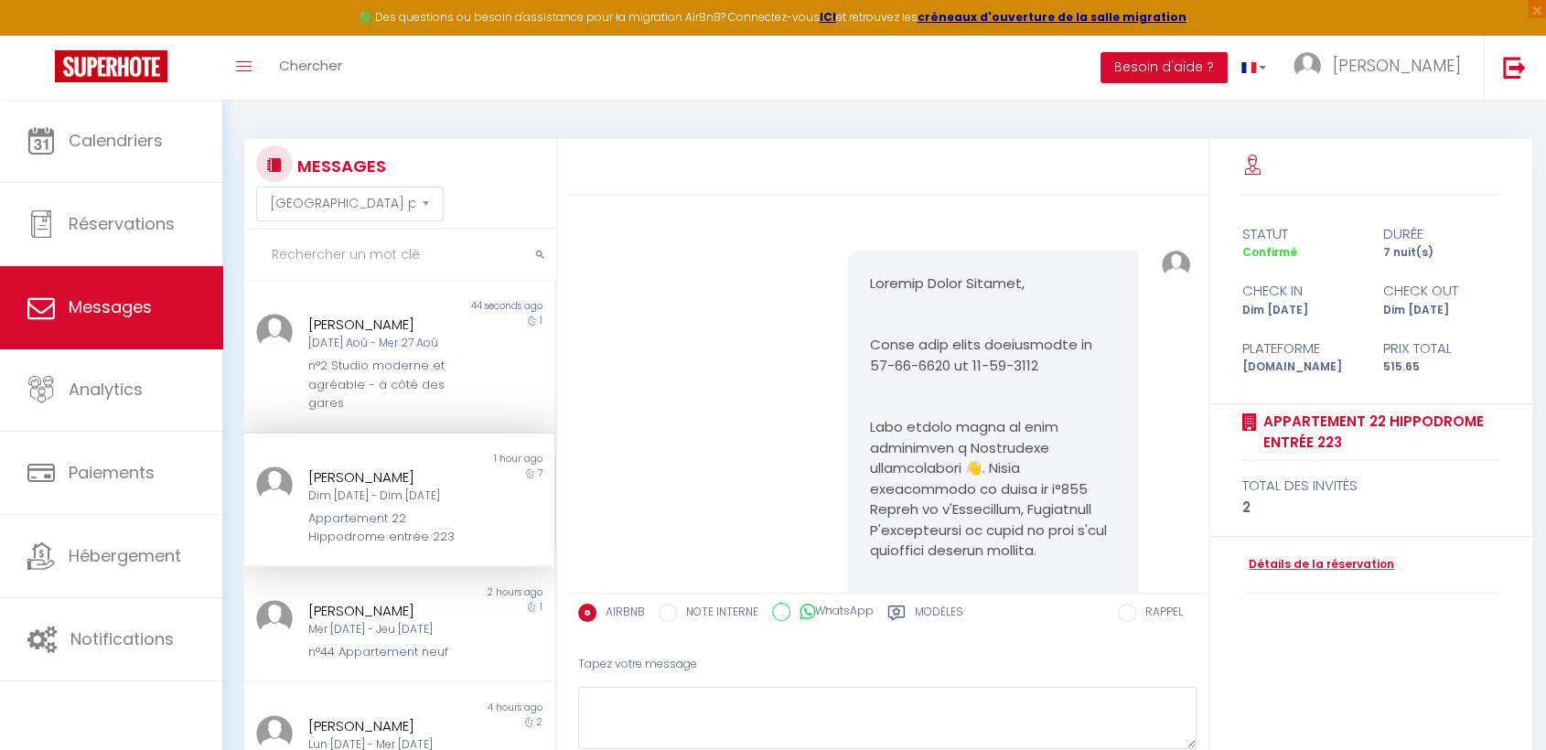
click at [297, 528] on div "Lucie Biserte Dim 14 Sep - Dim 21 Sep Appartement 22 Hippodrome entrée 223" at bounding box center [386, 507] width 181 height 81
click at [377, 596] on div "Non lu" at bounding box center [322, 593] width 156 height 15
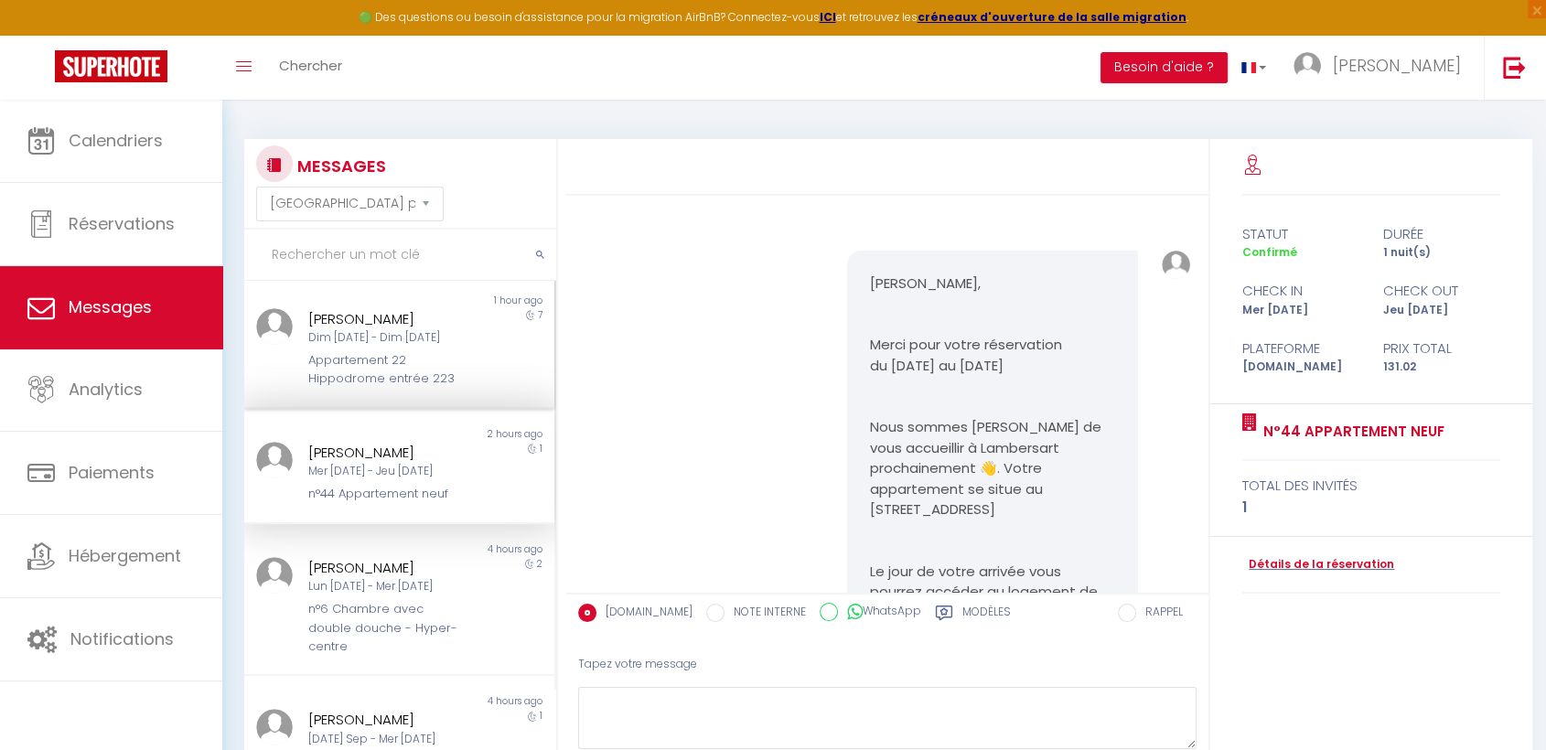
scroll to position [305, 0]
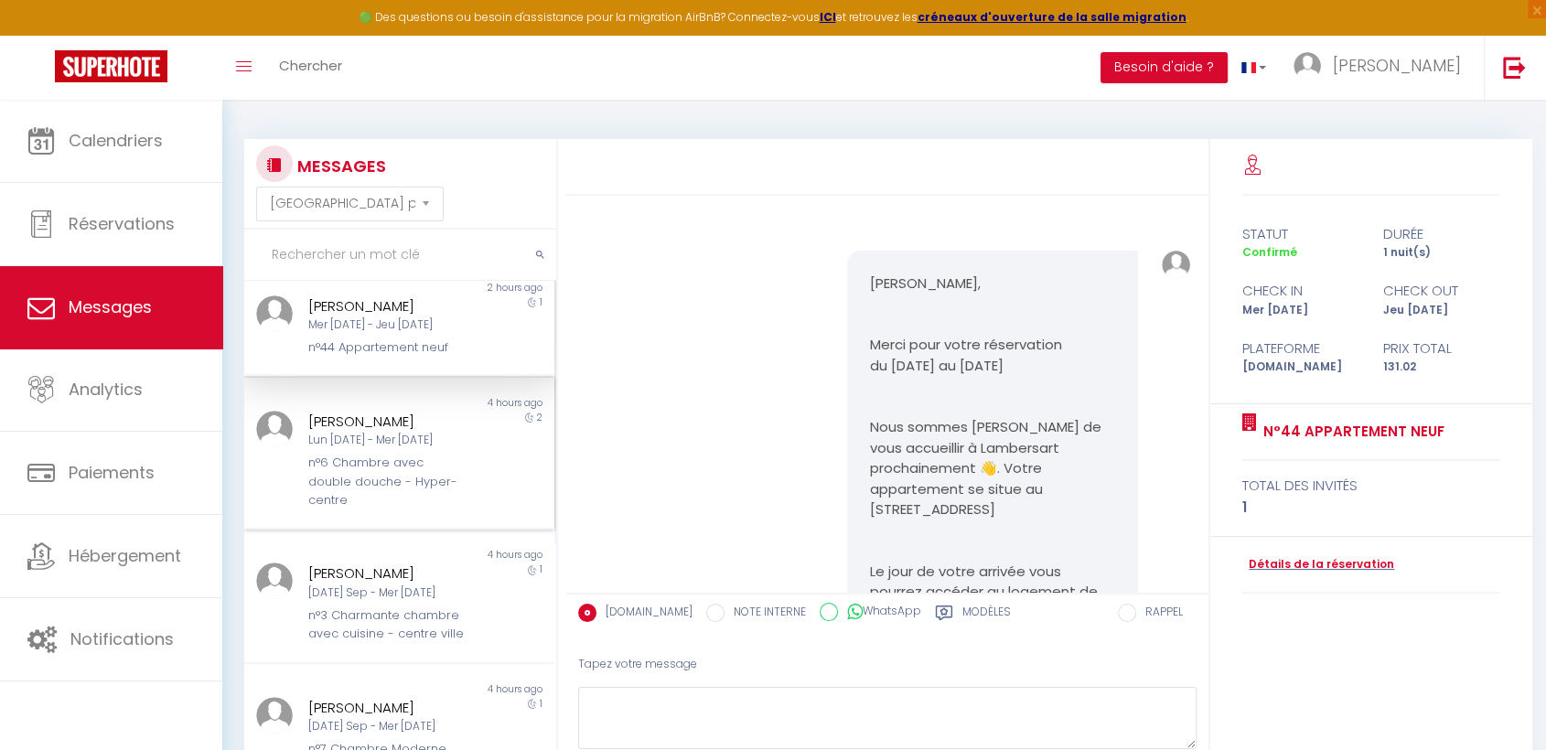
click at [420, 457] on div "n°6 Chambre avec double douche - Hyper-centre" at bounding box center [386, 482] width 157 height 56
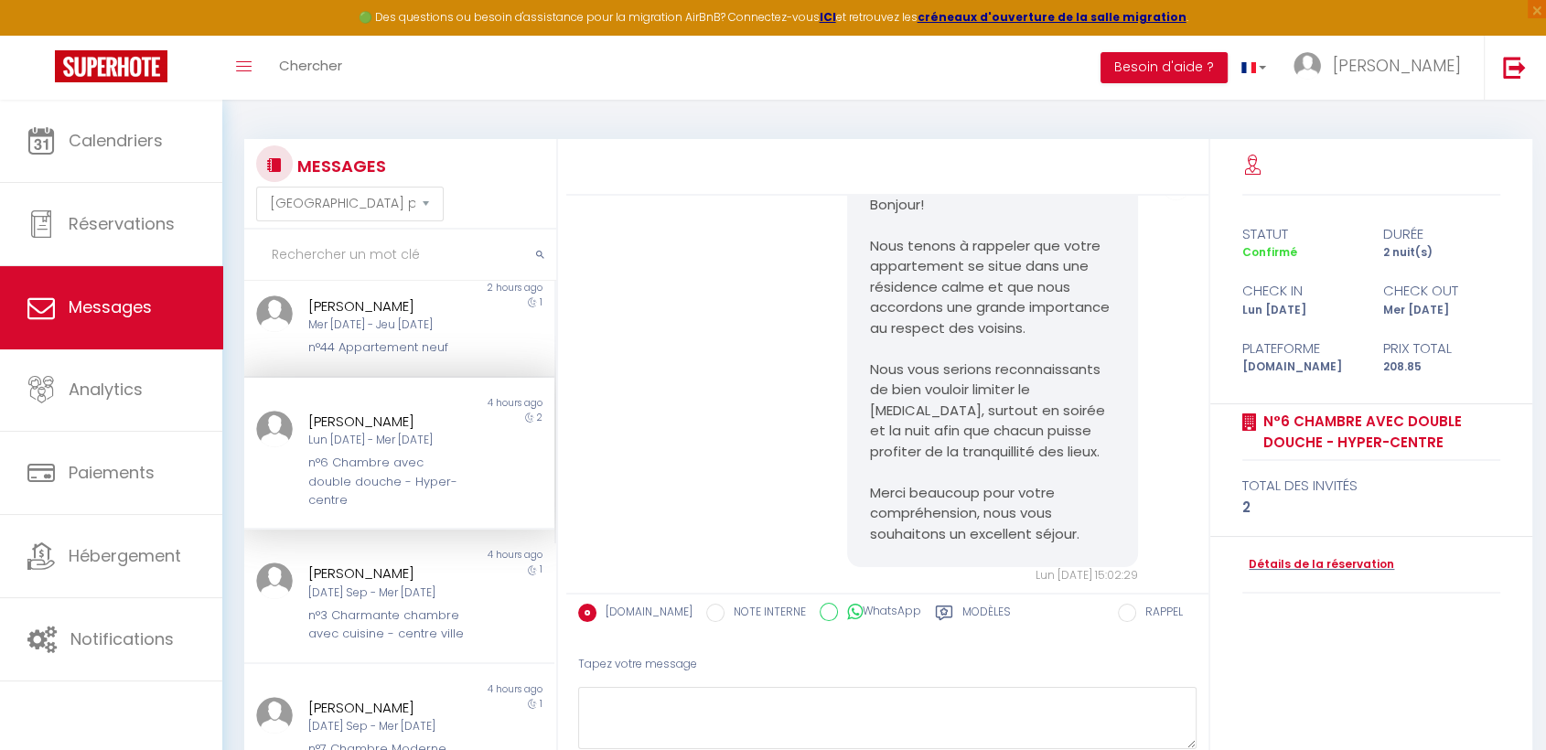
scroll to position [4908, 0]
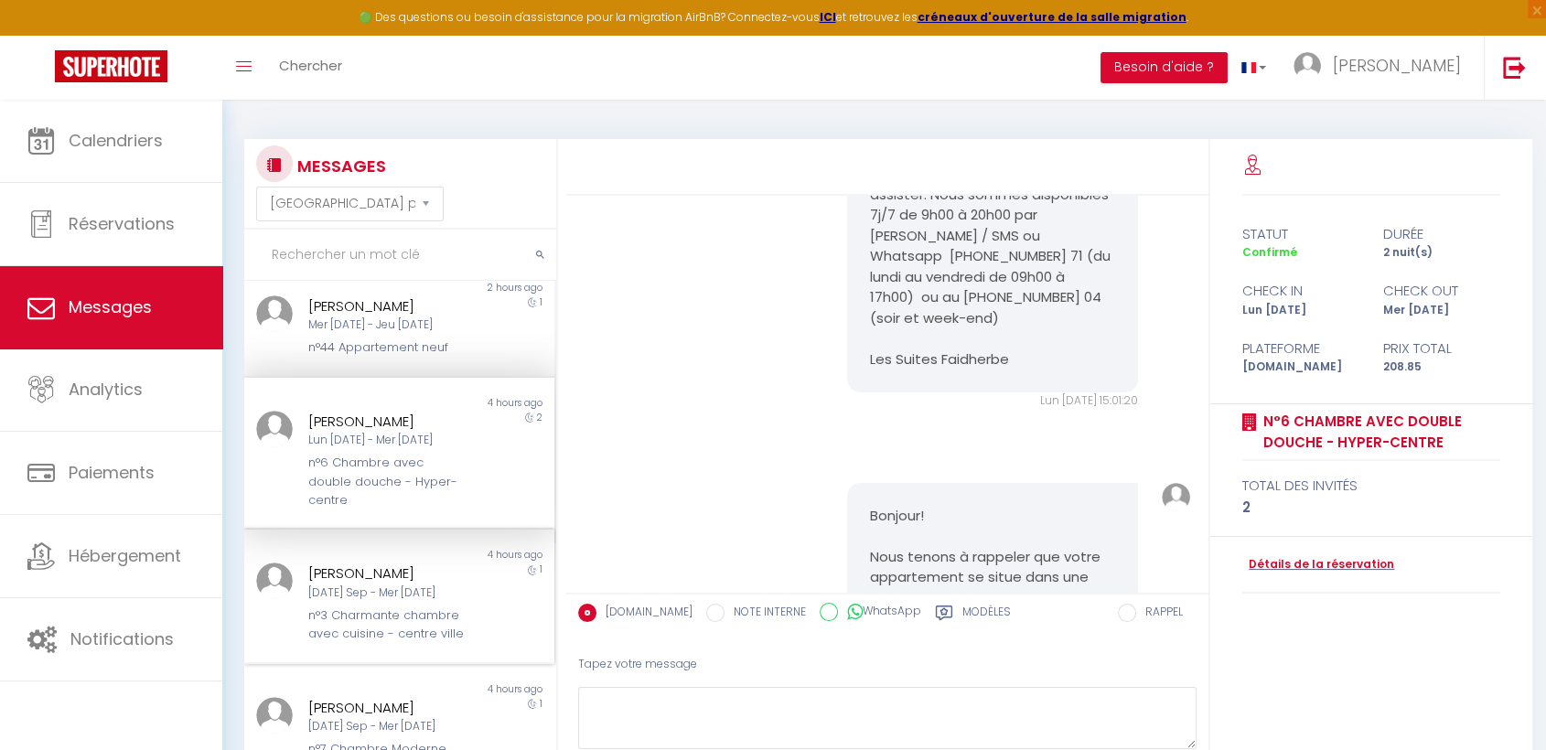
click at [368, 608] on div "n°3 Charmante chambre avec cuisine - centre ville" at bounding box center [386, 626] width 157 height 38
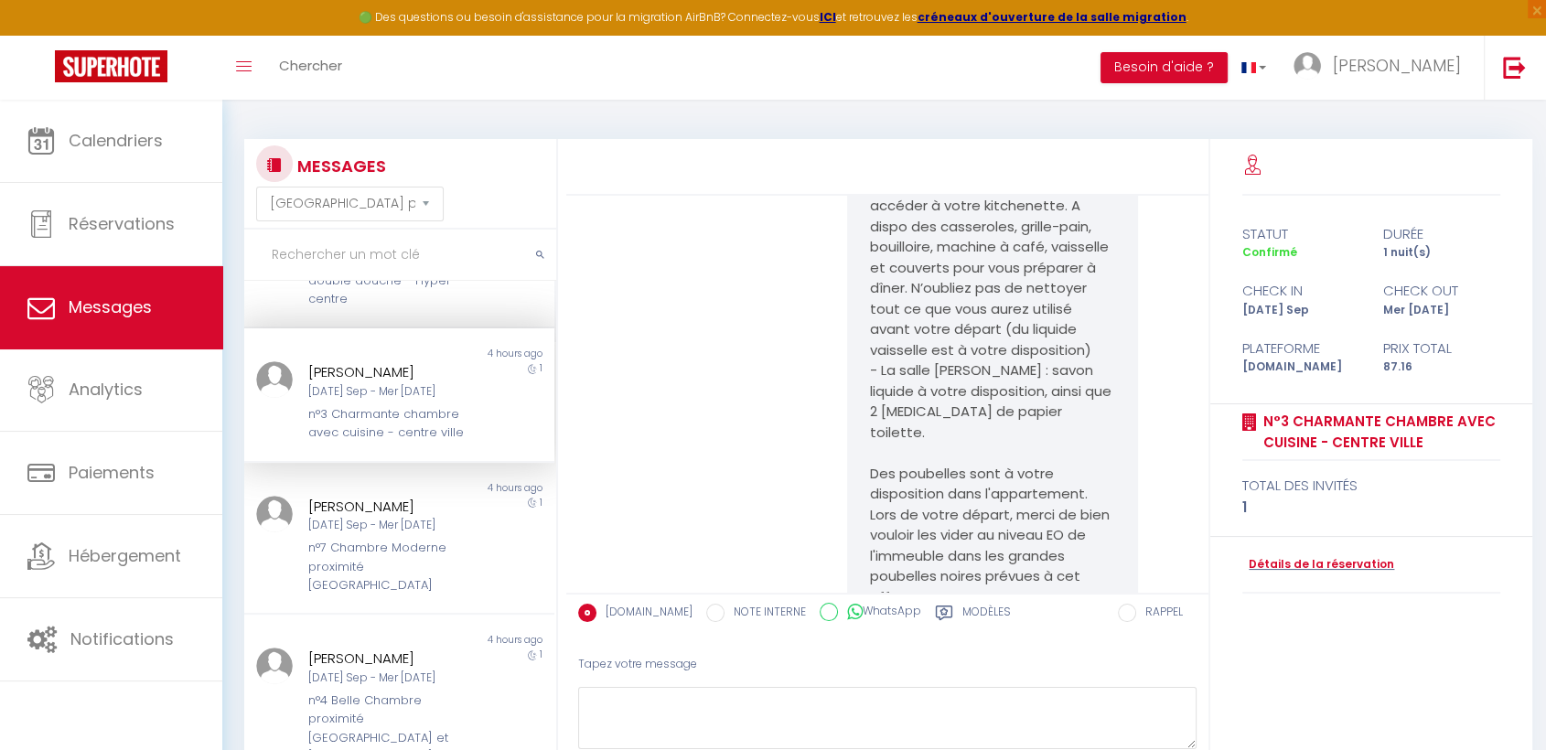
scroll to position [508, 0]
click at [341, 533] on div "Mar 09 Sep - Mer 10 Sep" at bounding box center [386, 523] width 157 height 17
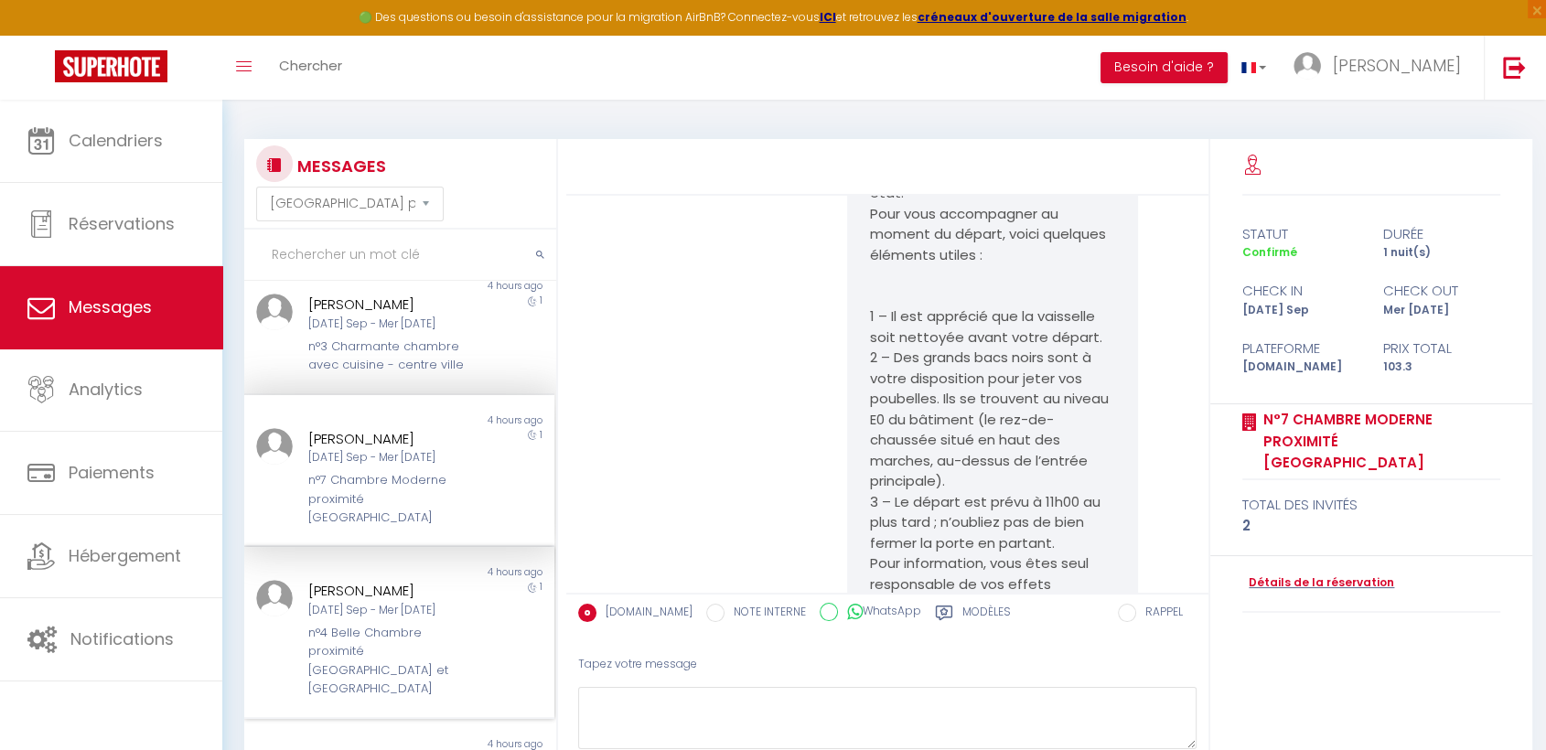
scroll to position [609, 0]
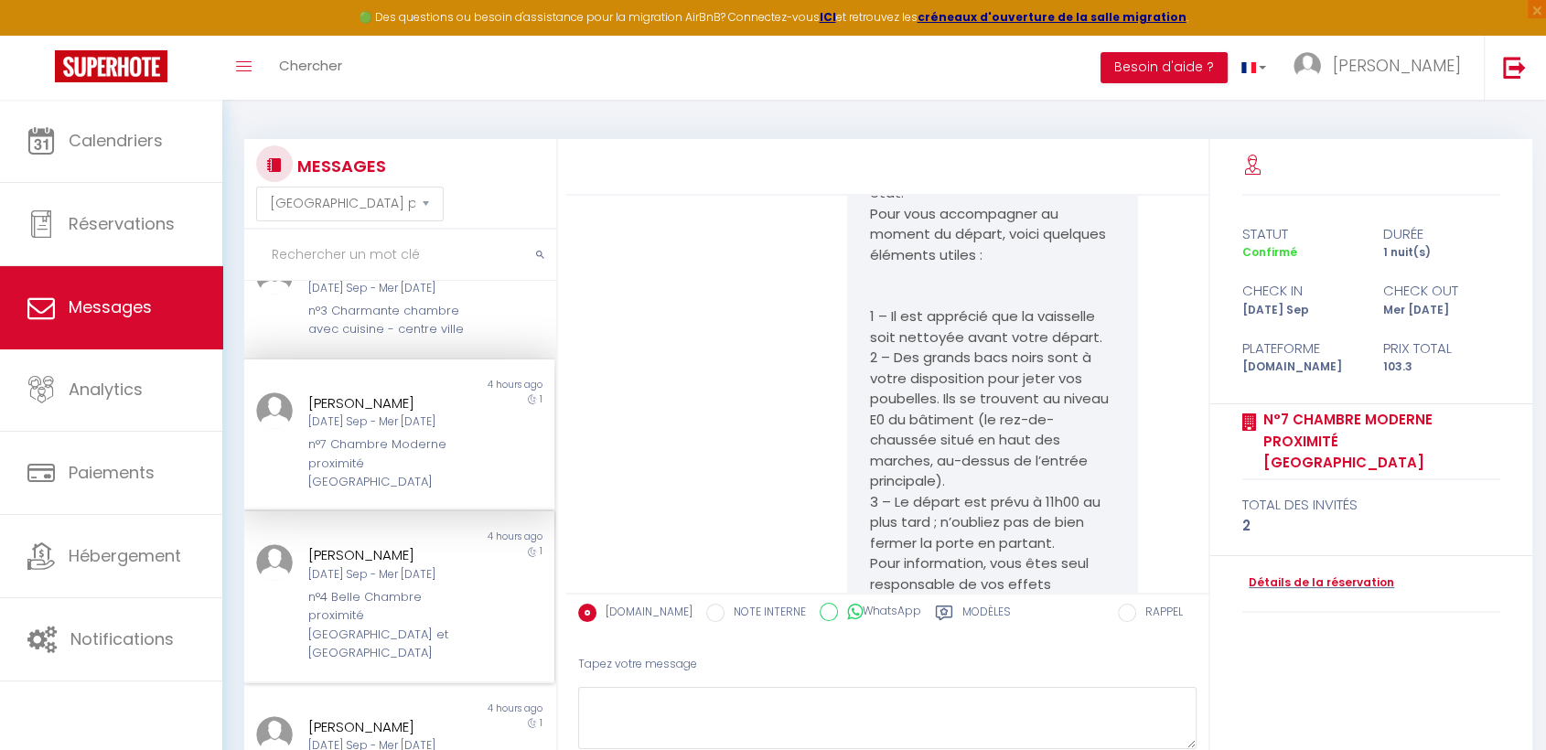
click at [349, 584] on div "Mar 09 Sep - Mer 10 Sep" at bounding box center [386, 574] width 157 height 17
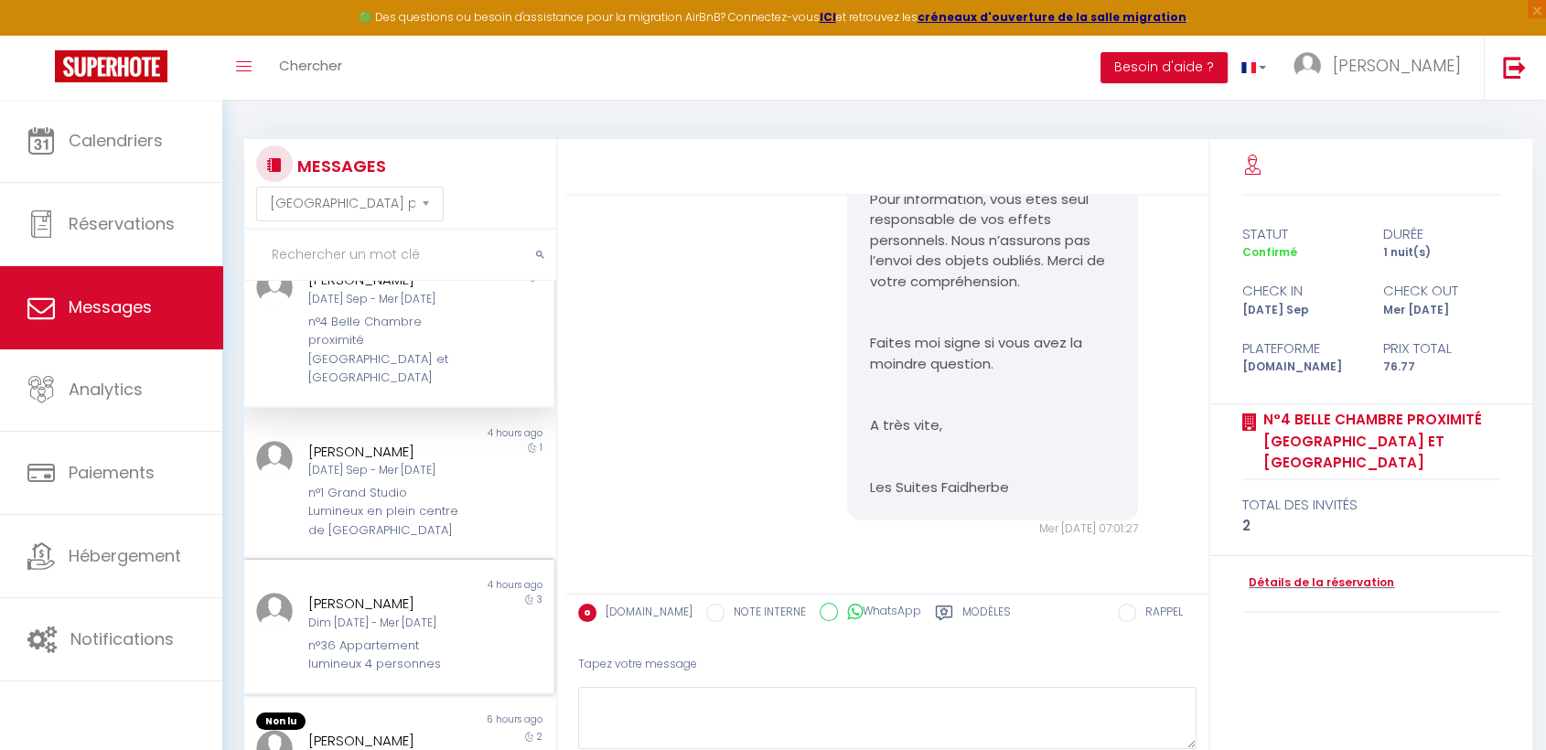
scroll to position [915, 0]
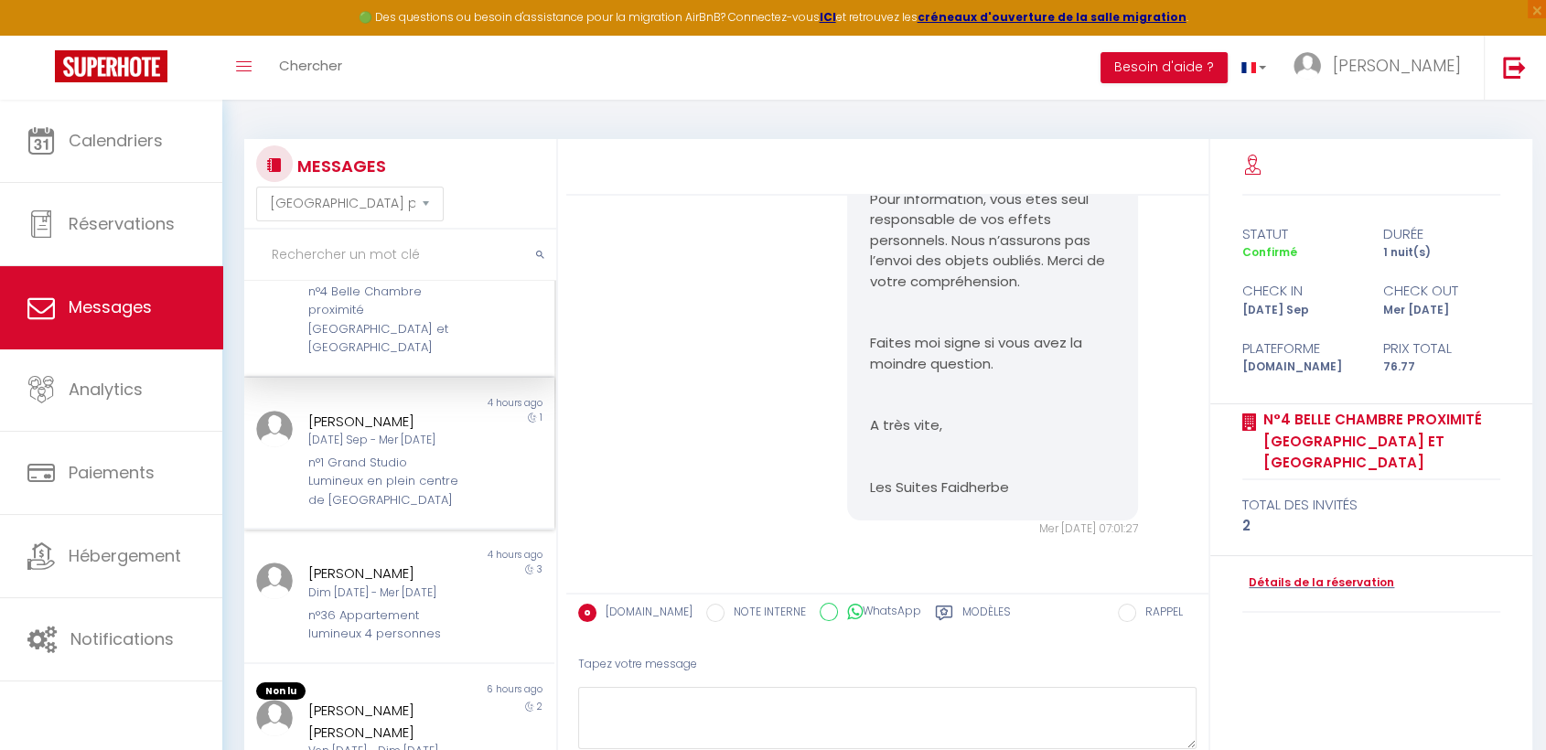
click at [319, 484] on div "n°1 Grand Studio Lumineux en plein centre de [GEOGRAPHIC_DATA]" at bounding box center [386, 482] width 157 height 56
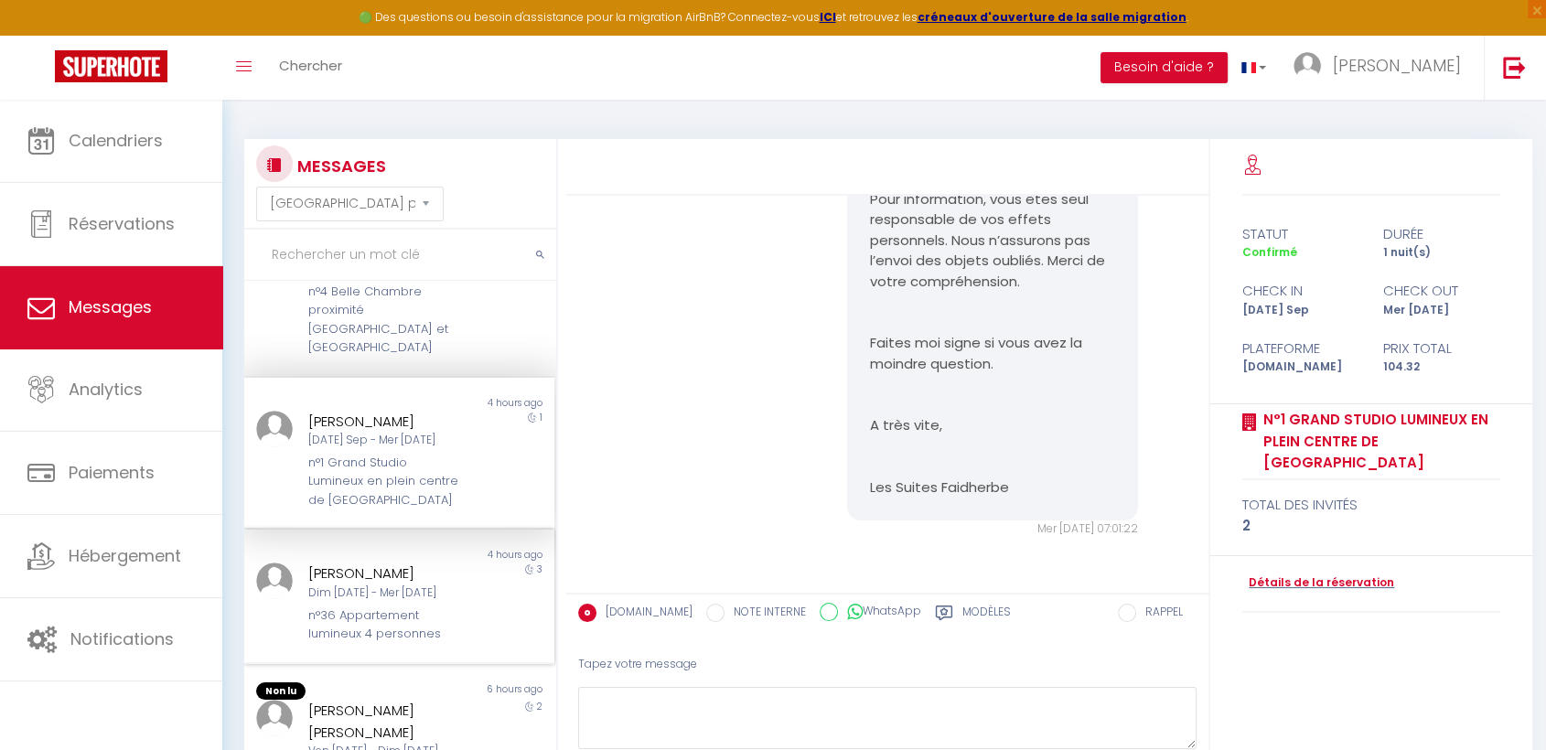
click at [394, 594] on div "Dim 07 Sep - Mer 10 Sep" at bounding box center [386, 593] width 157 height 17
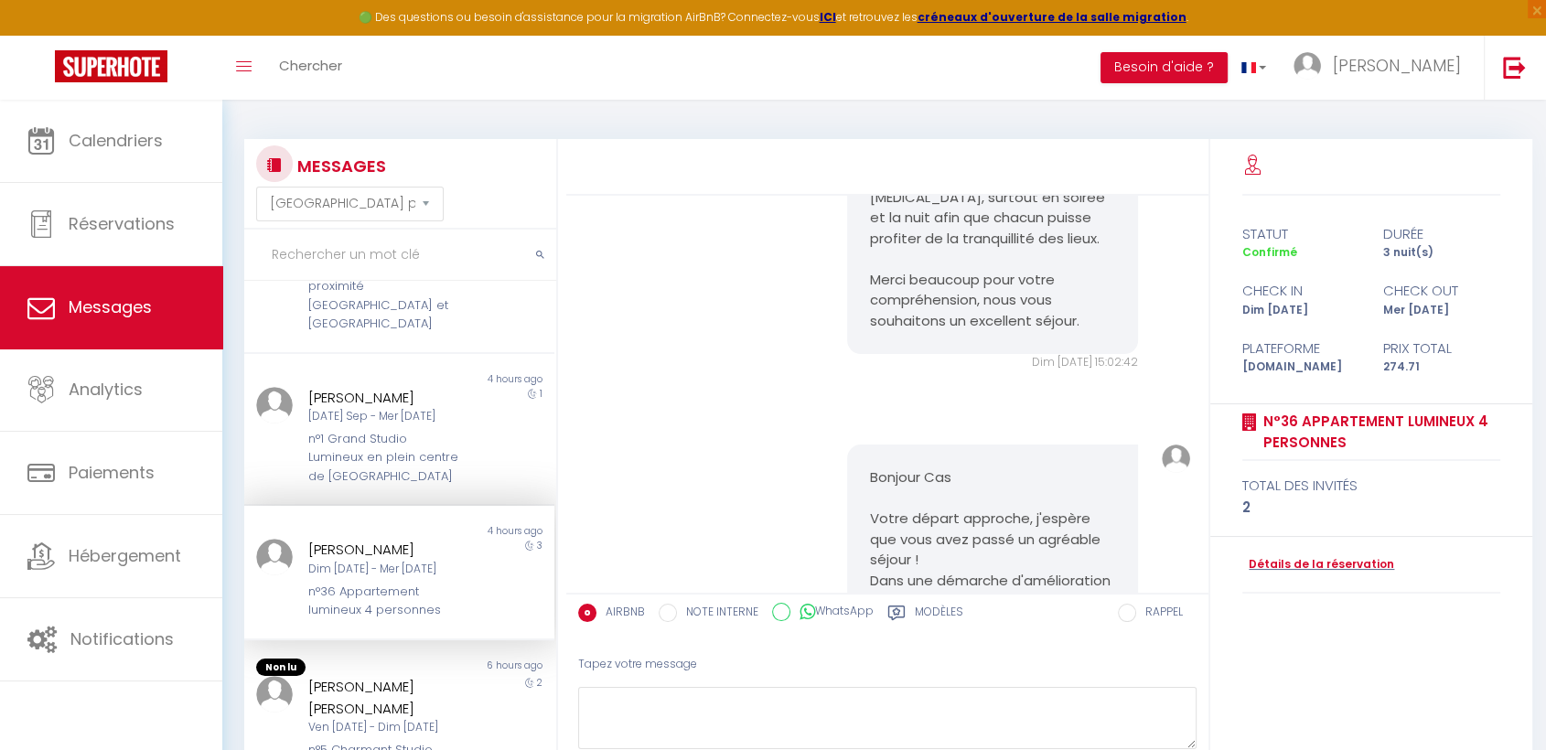
scroll to position [952, 0]
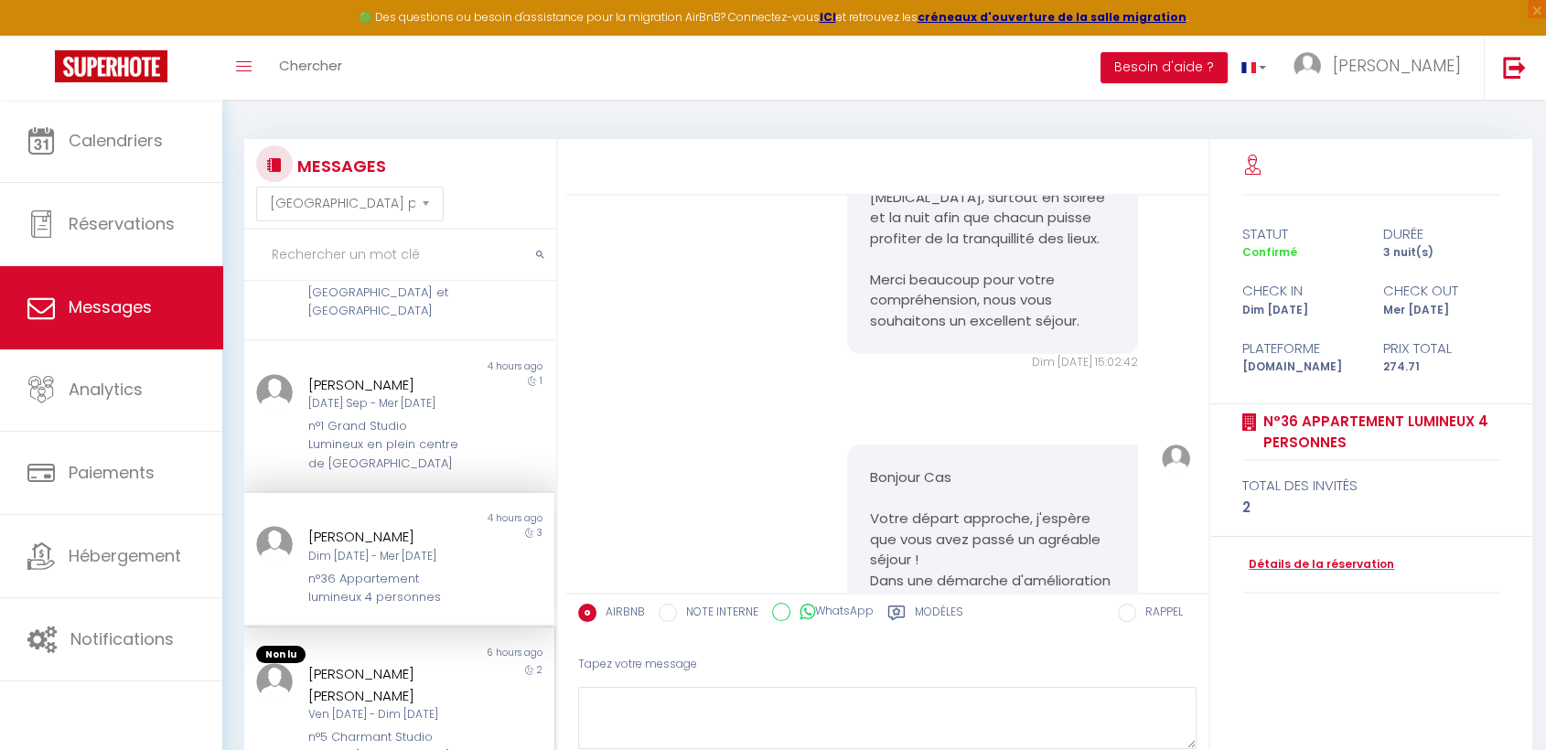
click at [351, 658] on div "Non lu" at bounding box center [322, 655] width 156 height 18
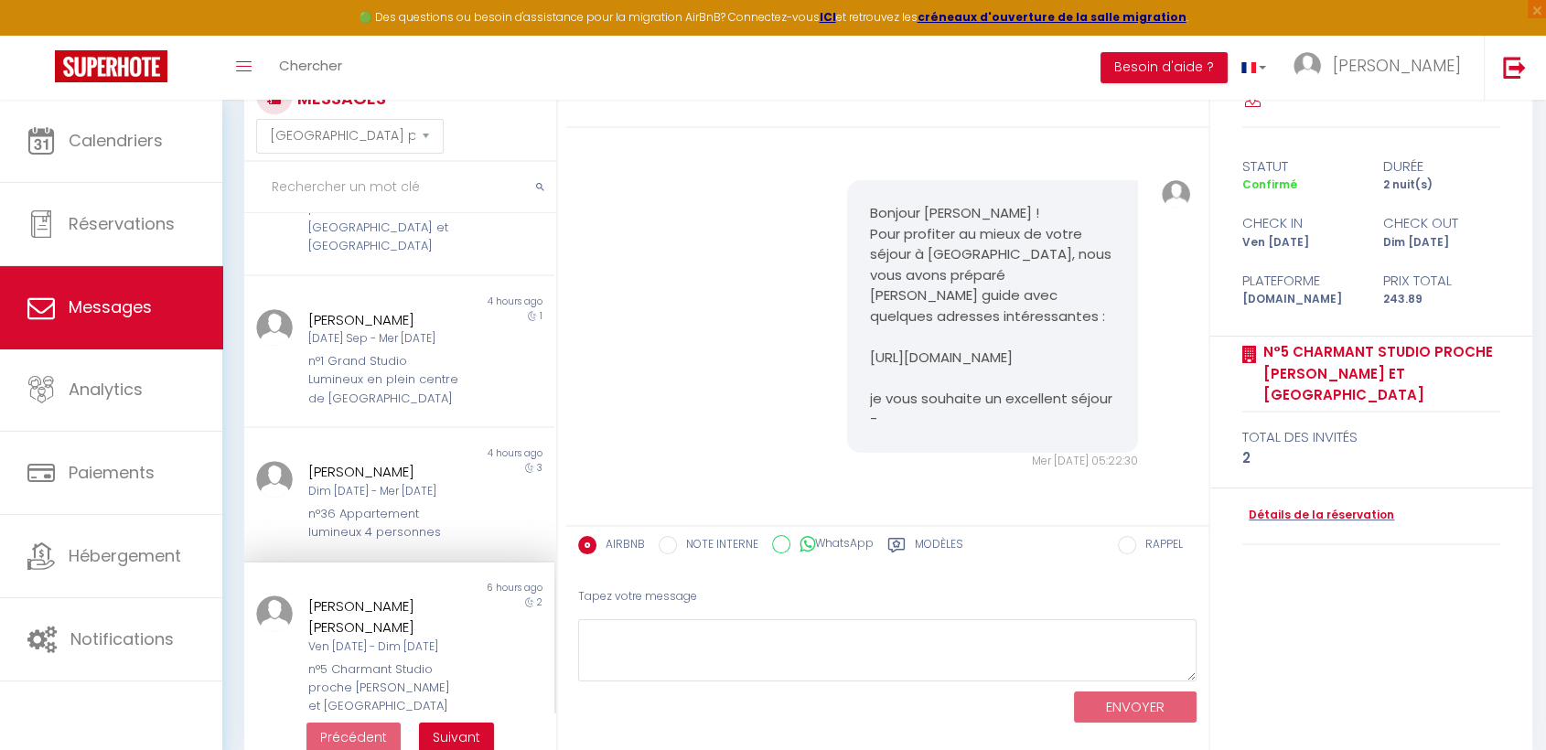
scroll to position [100, 0]
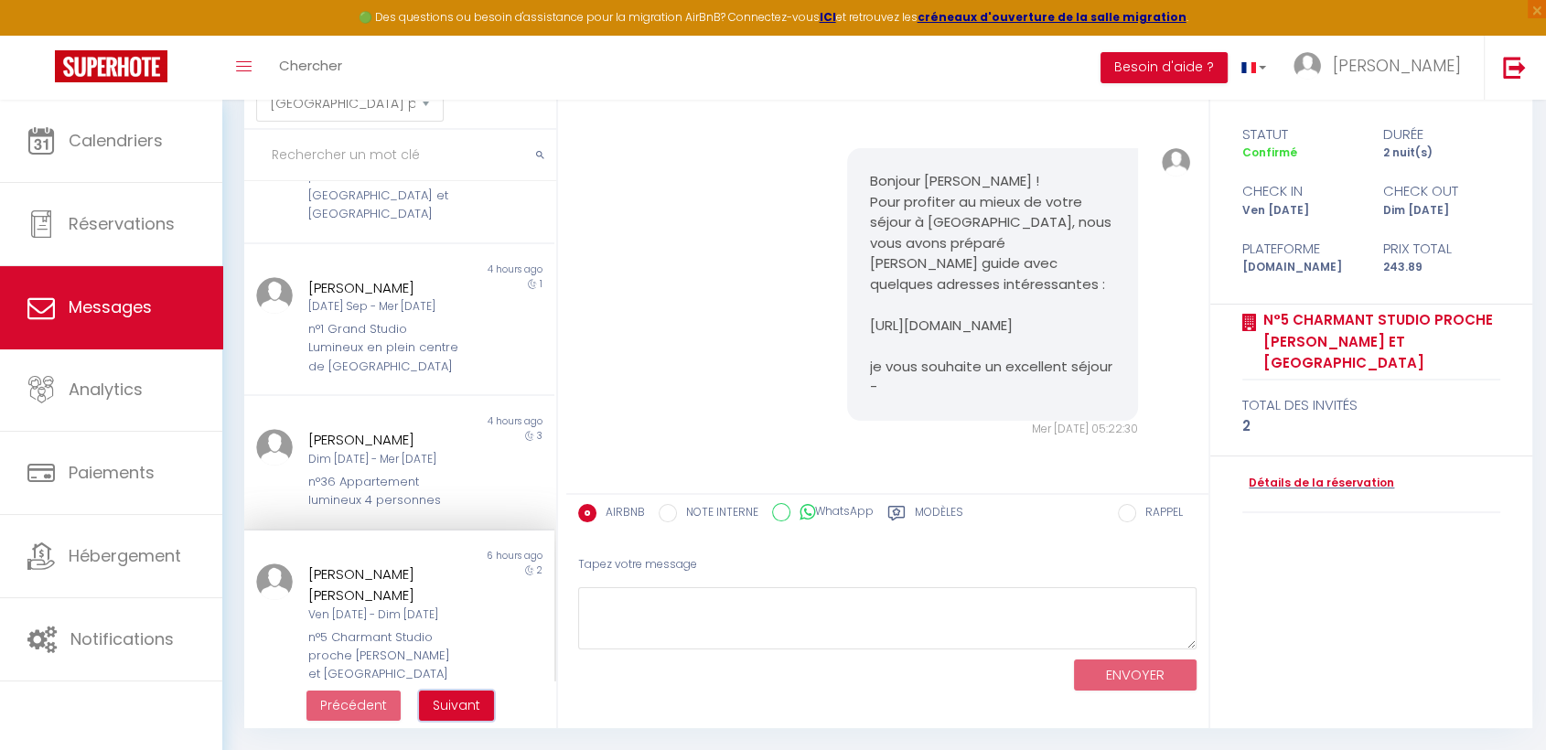
click at [449, 712] on span "Suivant" at bounding box center [457, 705] width 48 height 18
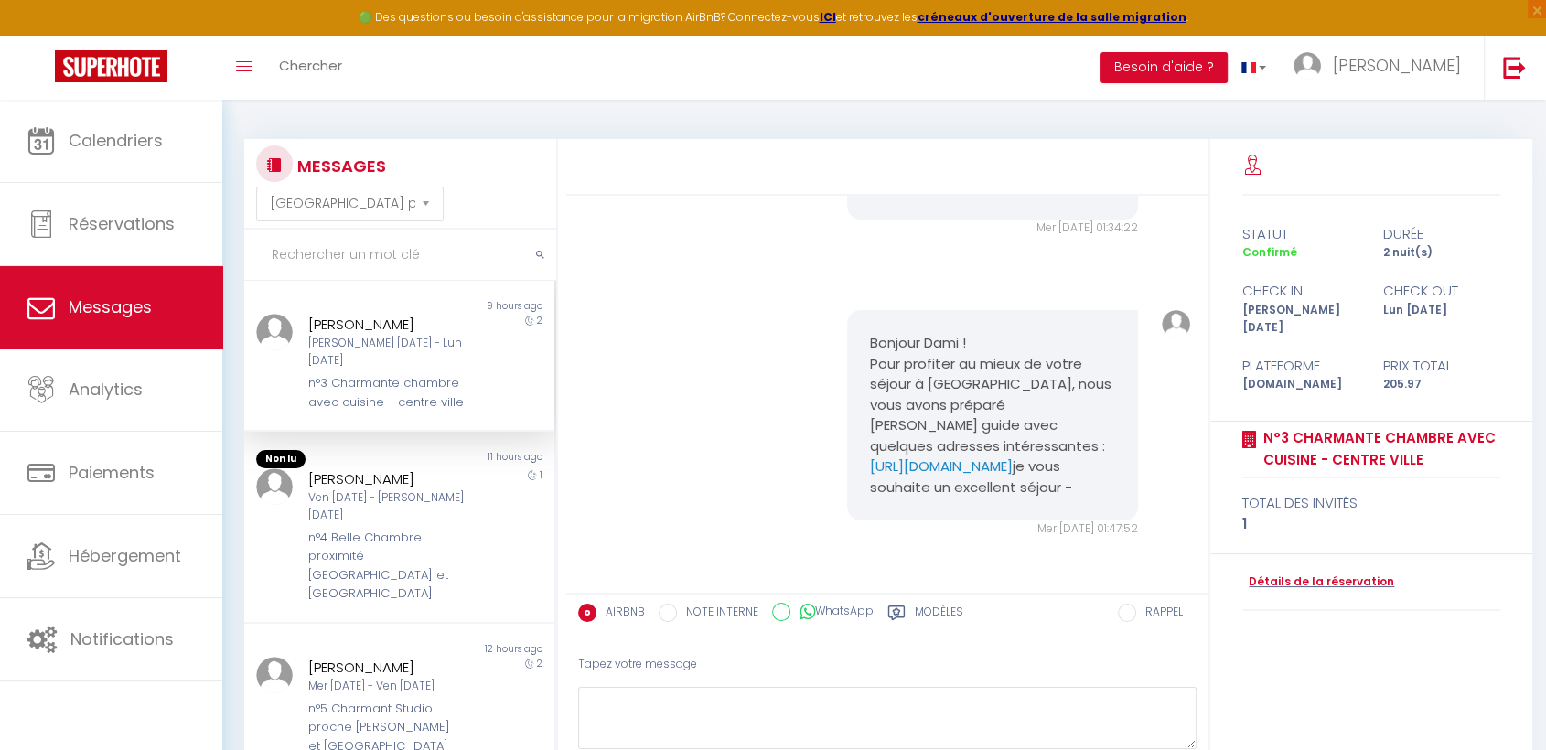
click at [371, 374] on div "n°3 Charmante chambre avec cuisine - centre ville" at bounding box center [386, 393] width 157 height 38
click at [376, 501] on div "Ven 12 Sep - Sam 13 Sep" at bounding box center [386, 507] width 157 height 35
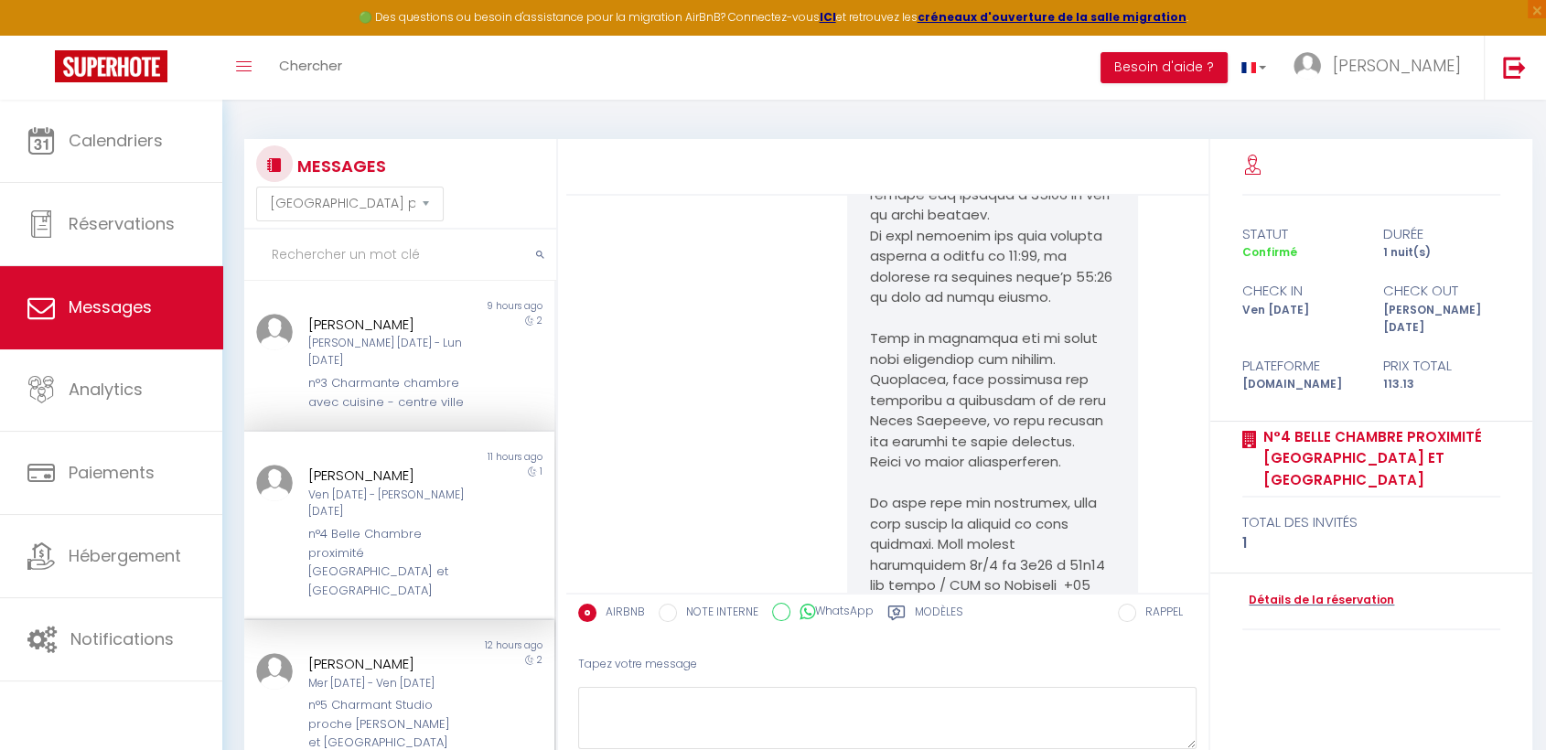
click at [322, 696] on div "n°5 Charmant Studio proche [PERSON_NAME] et [GEOGRAPHIC_DATA]" at bounding box center [386, 724] width 157 height 56
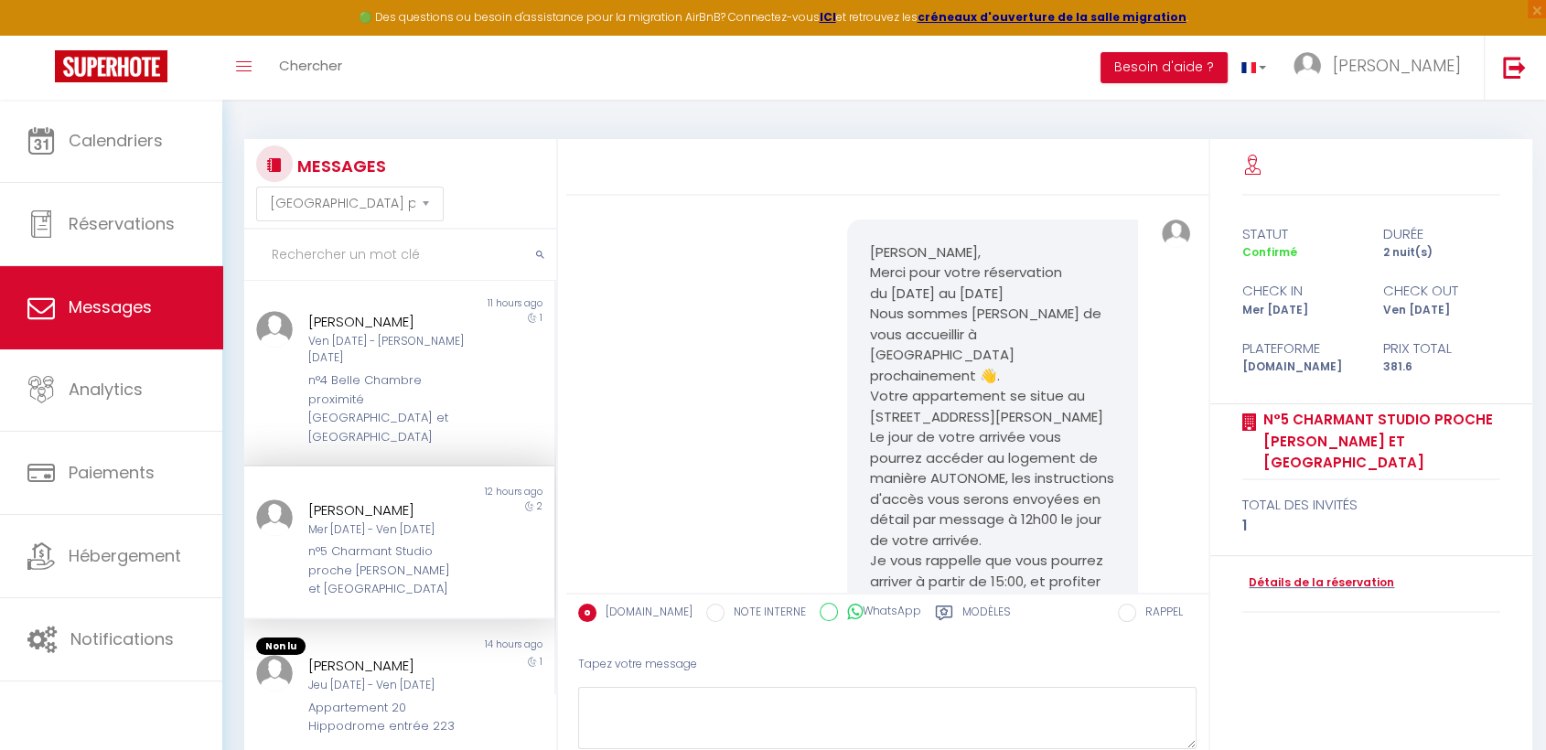
scroll to position [305, 0]
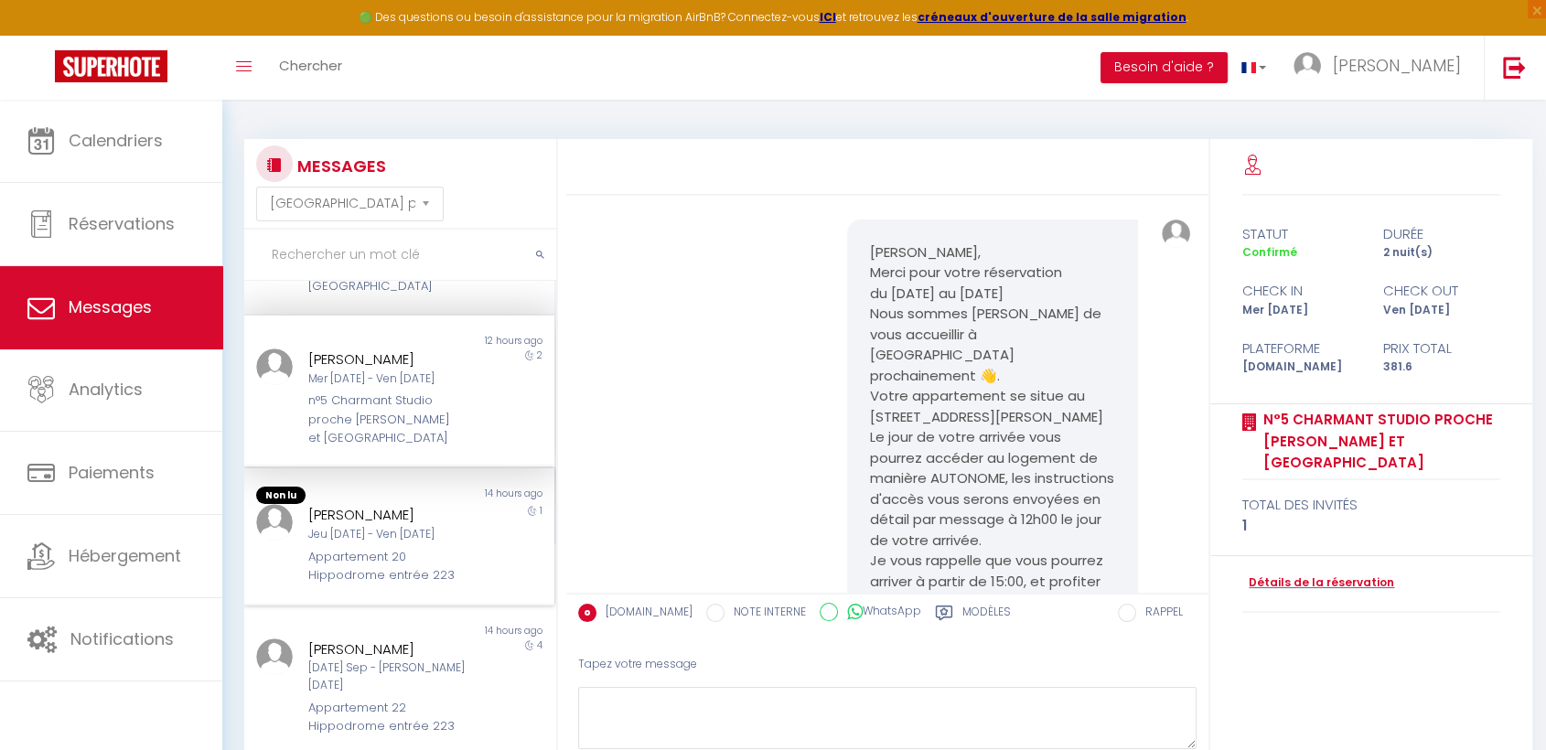
click at [380, 548] on div "Appartement 20 Hippodrome entrée 223" at bounding box center [386, 567] width 157 height 38
